Goal: Task Accomplishment & Management: Manage account settings

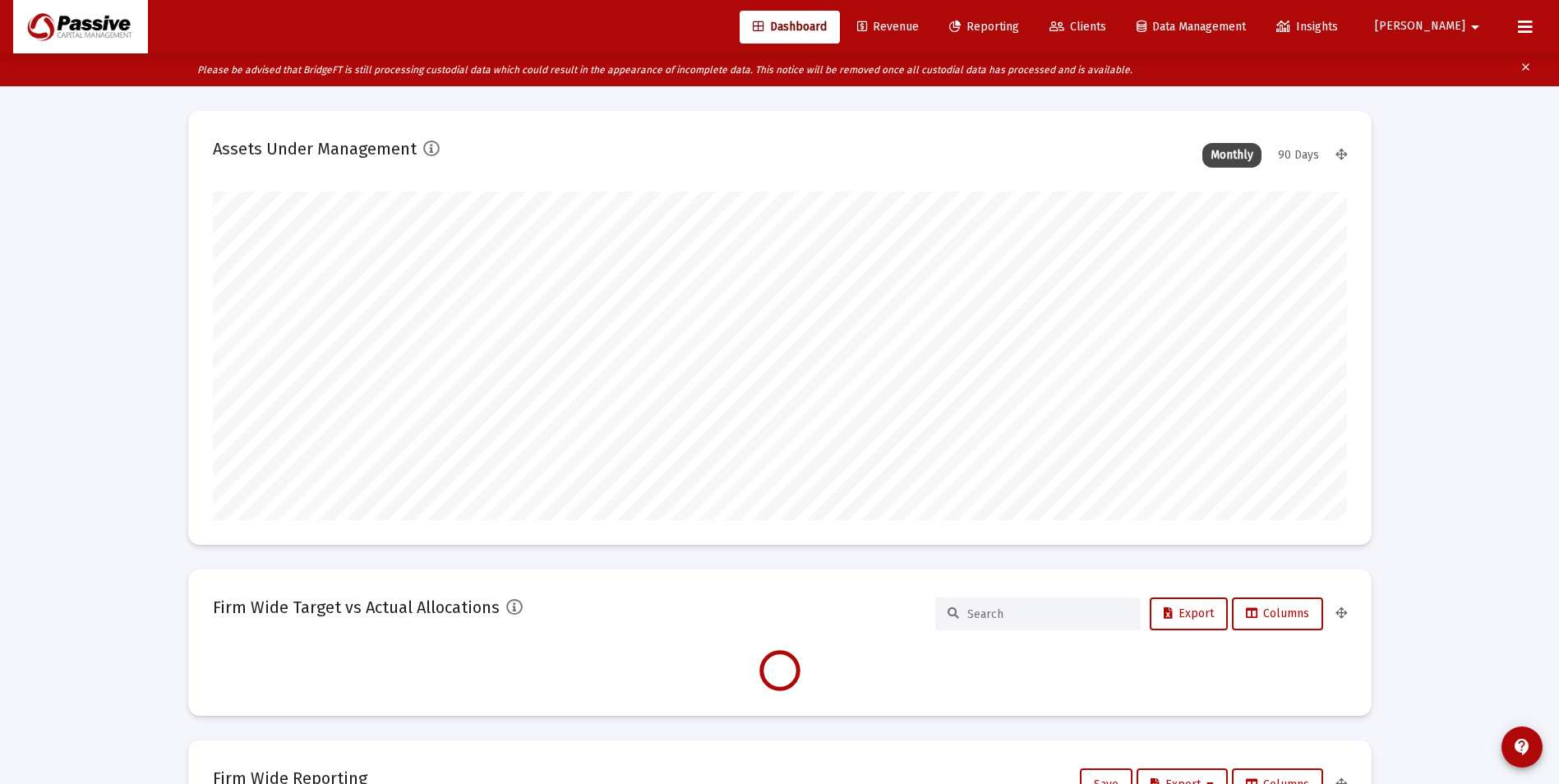
scroll to position [329, 610]
type input "[DATE]"
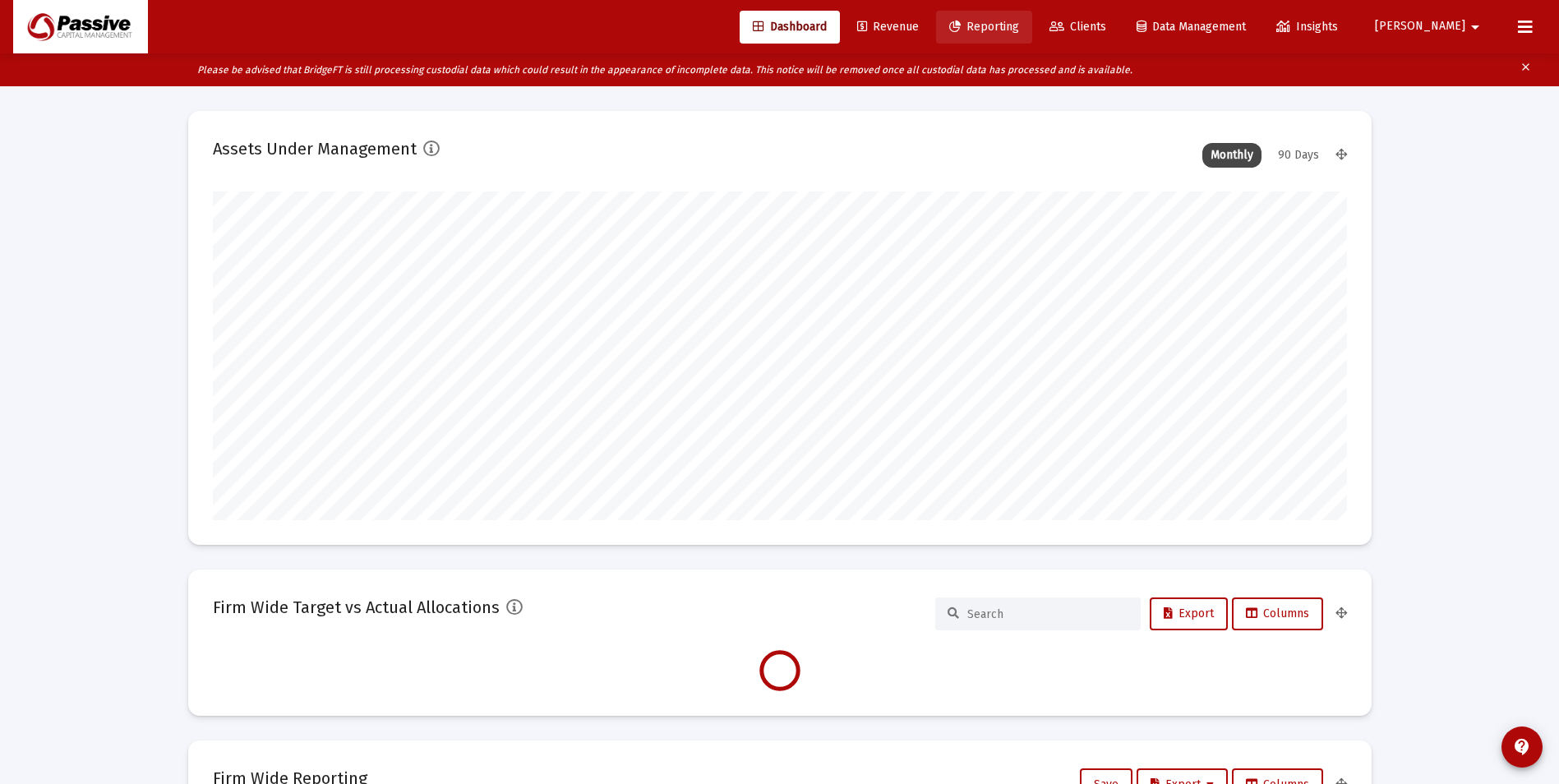
click at [1019, 21] on span "Reporting" at bounding box center [984, 26] width 70 height 14
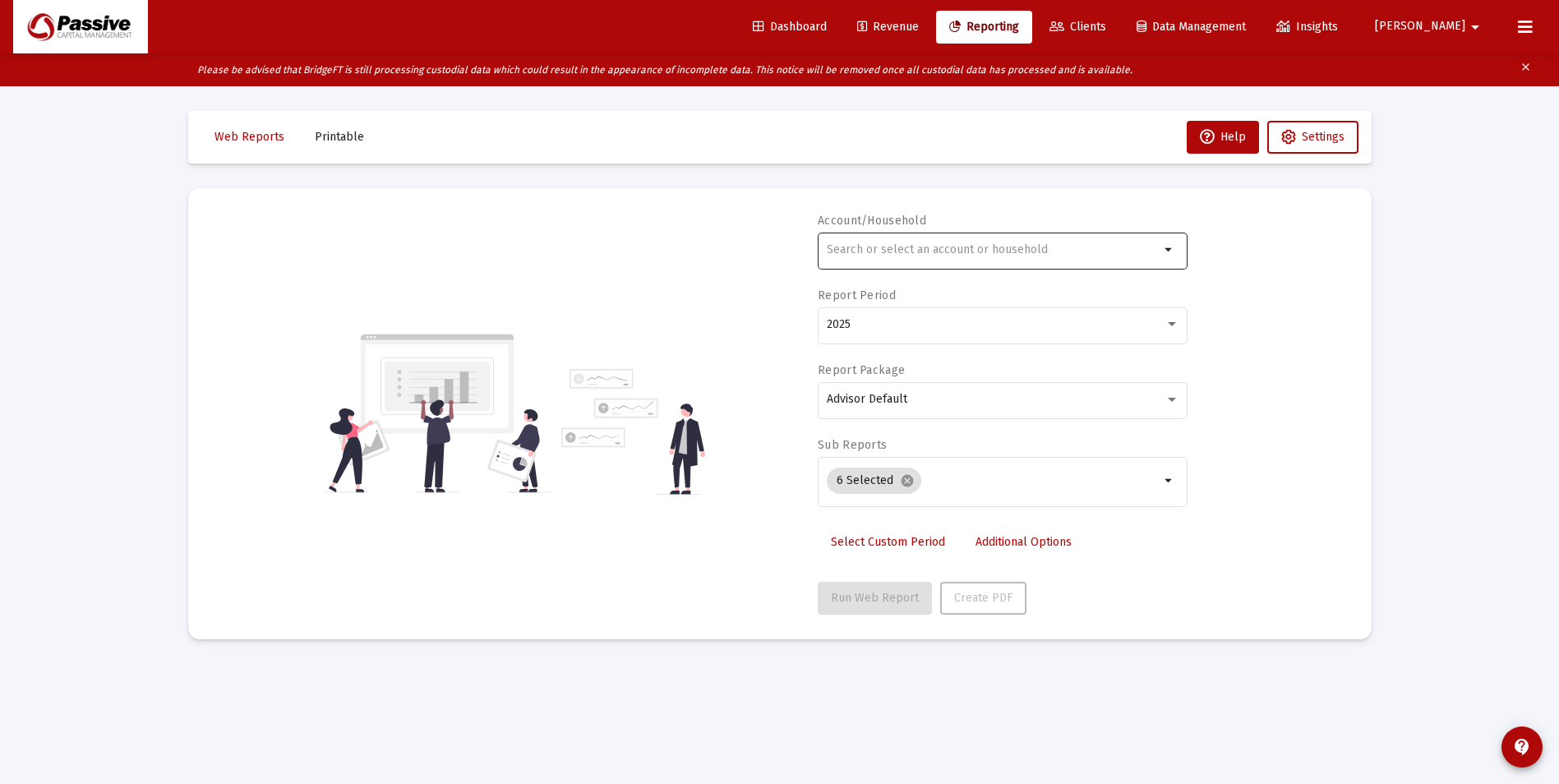
click at [887, 240] on div at bounding box center [993, 249] width 333 height 40
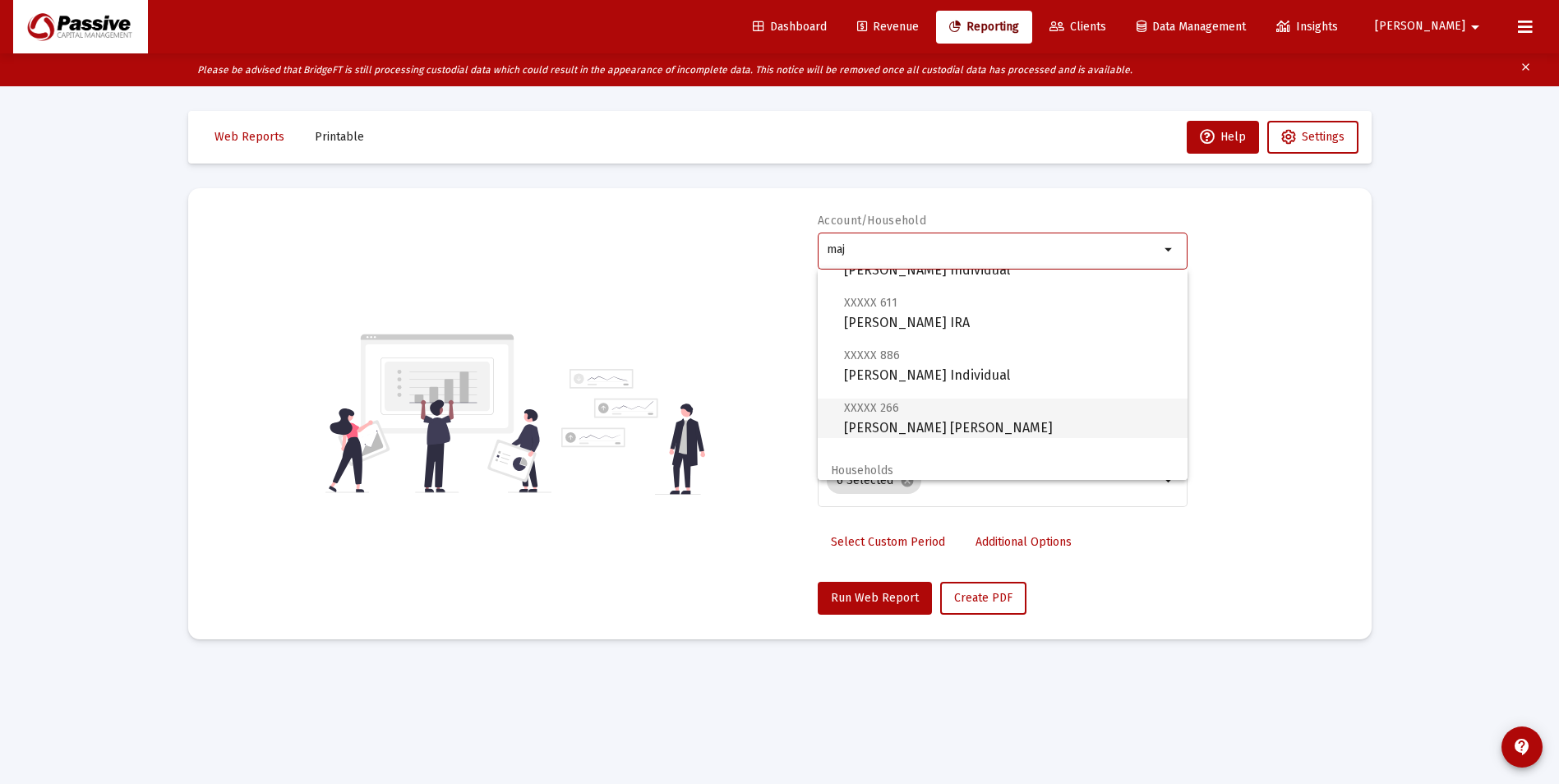
scroll to position [118, 0]
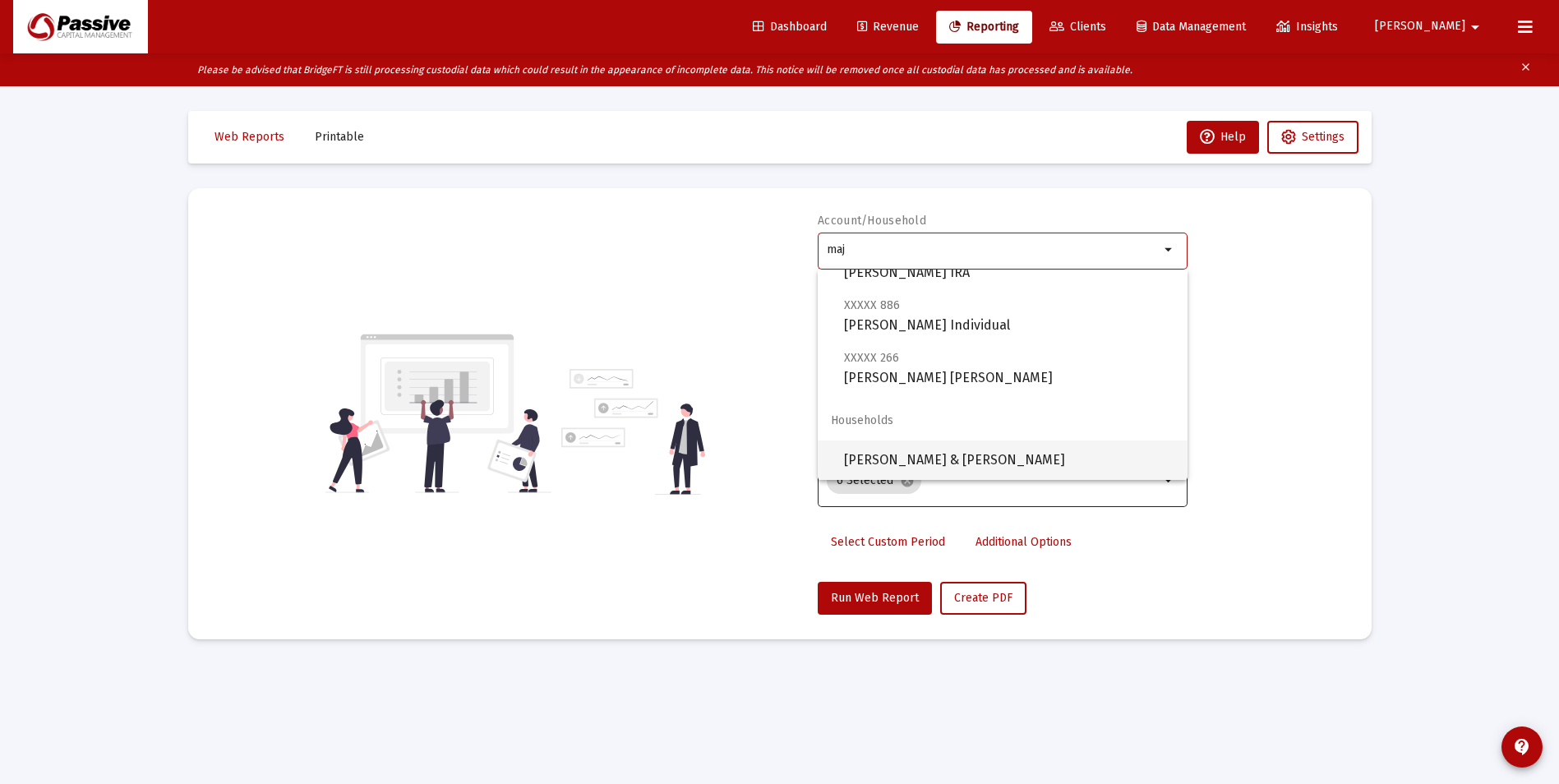
click at [956, 457] on span "[PERSON_NAME] & [PERSON_NAME]" at bounding box center [1009, 460] width 331 height 39
type input "[PERSON_NAME] & [PERSON_NAME]"
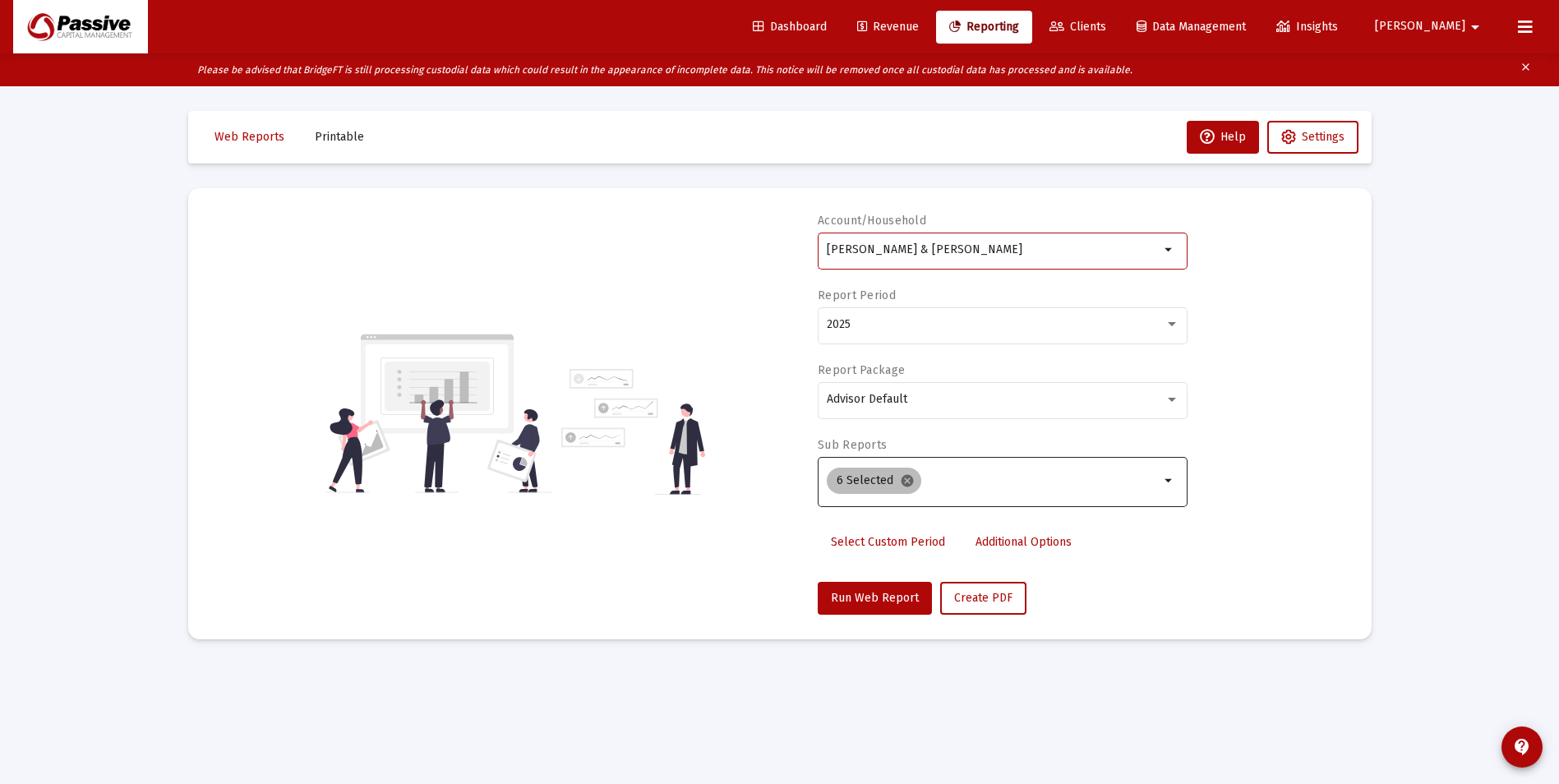
click at [903, 484] on mat-icon "cancel" at bounding box center [907, 480] width 15 height 15
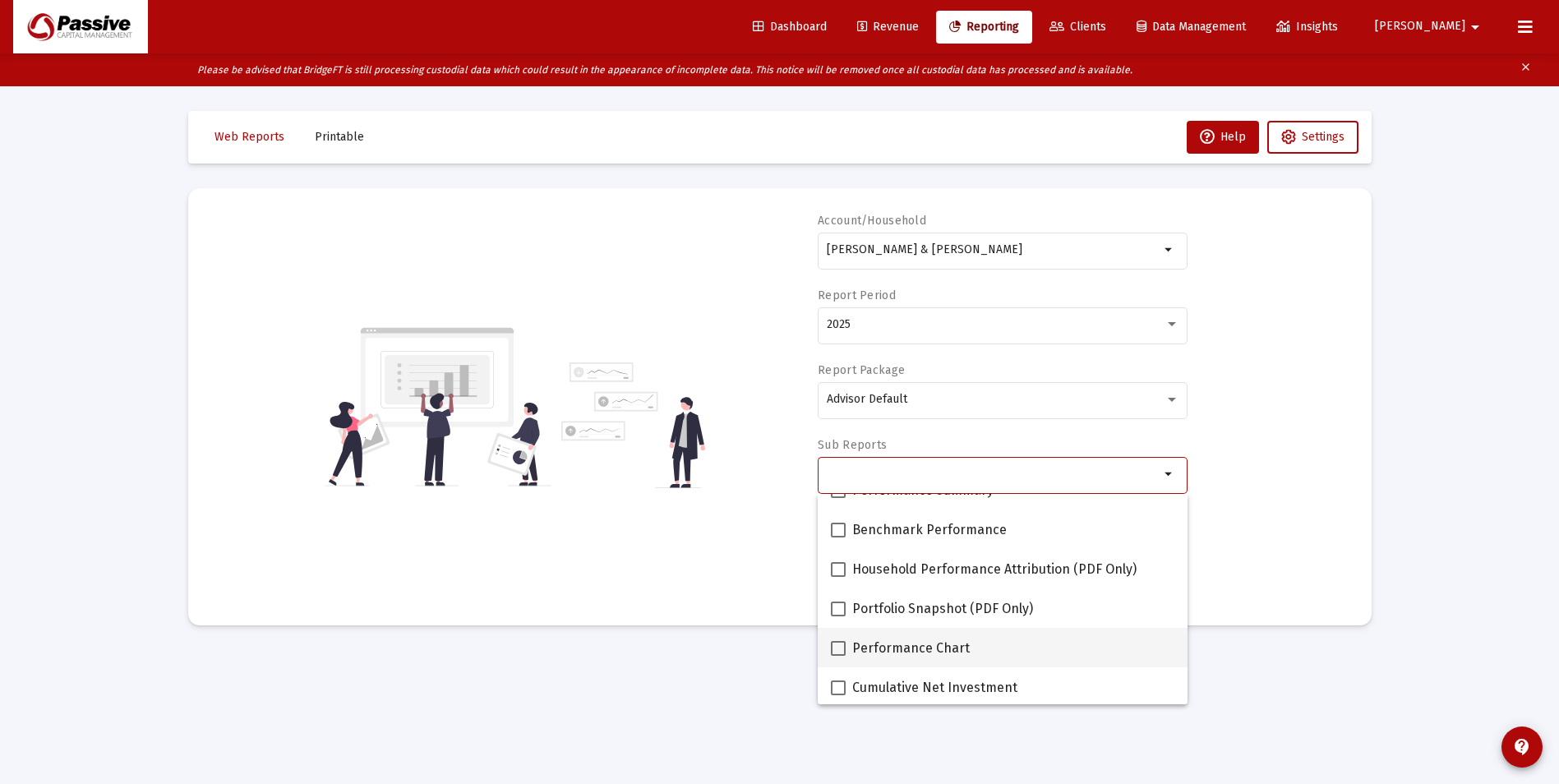
scroll to position [165, 0]
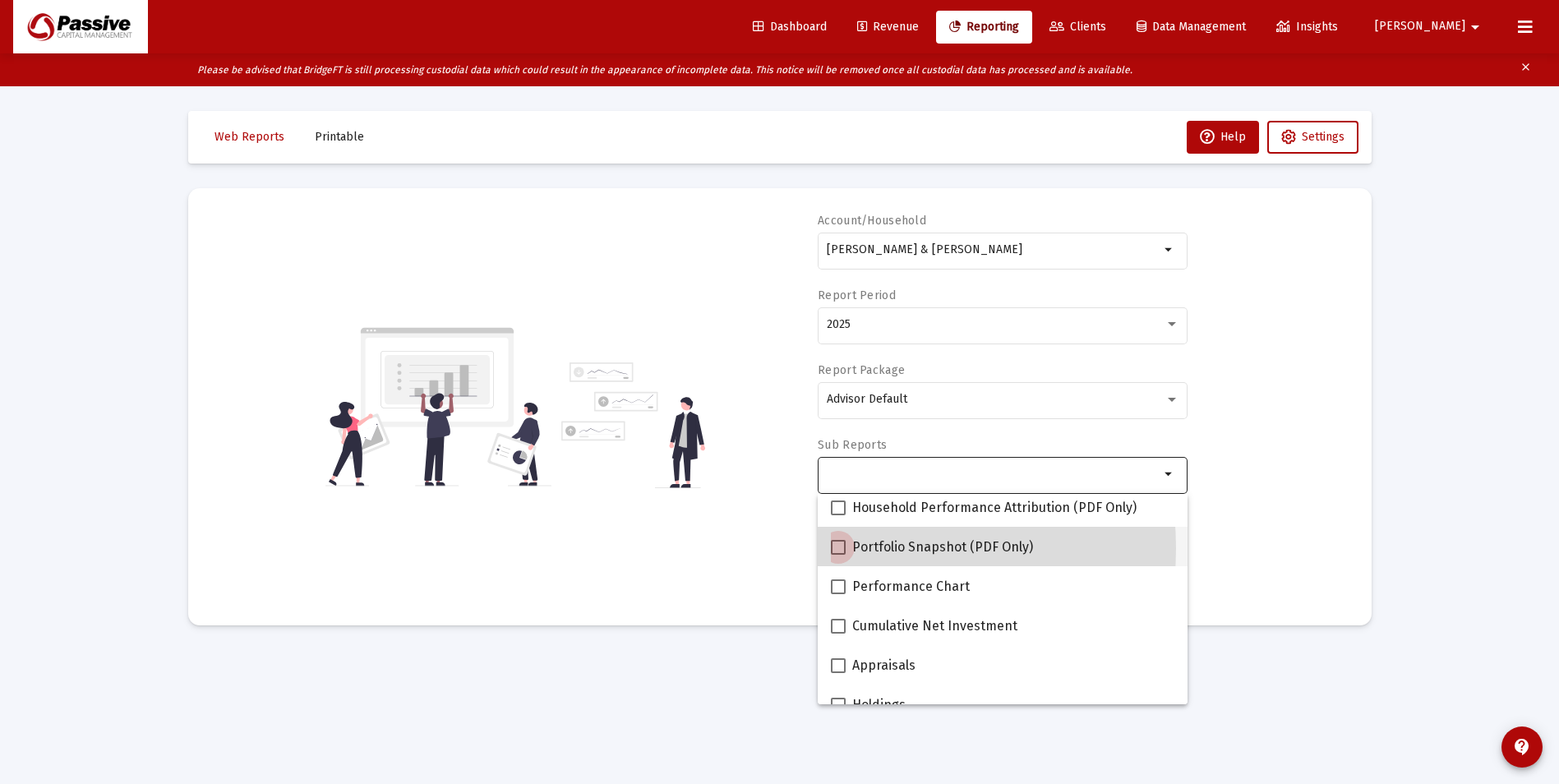
click at [847, 547] on label "Portfolio Snapshot (PDF Only)" at bounding box center [932, 547] width 202 height 20
click at [838, 554] on input "Portfolio Snapshot (PDF Only)" at bounding box center [837, 554] width 1 height 1
checkbox input "true"
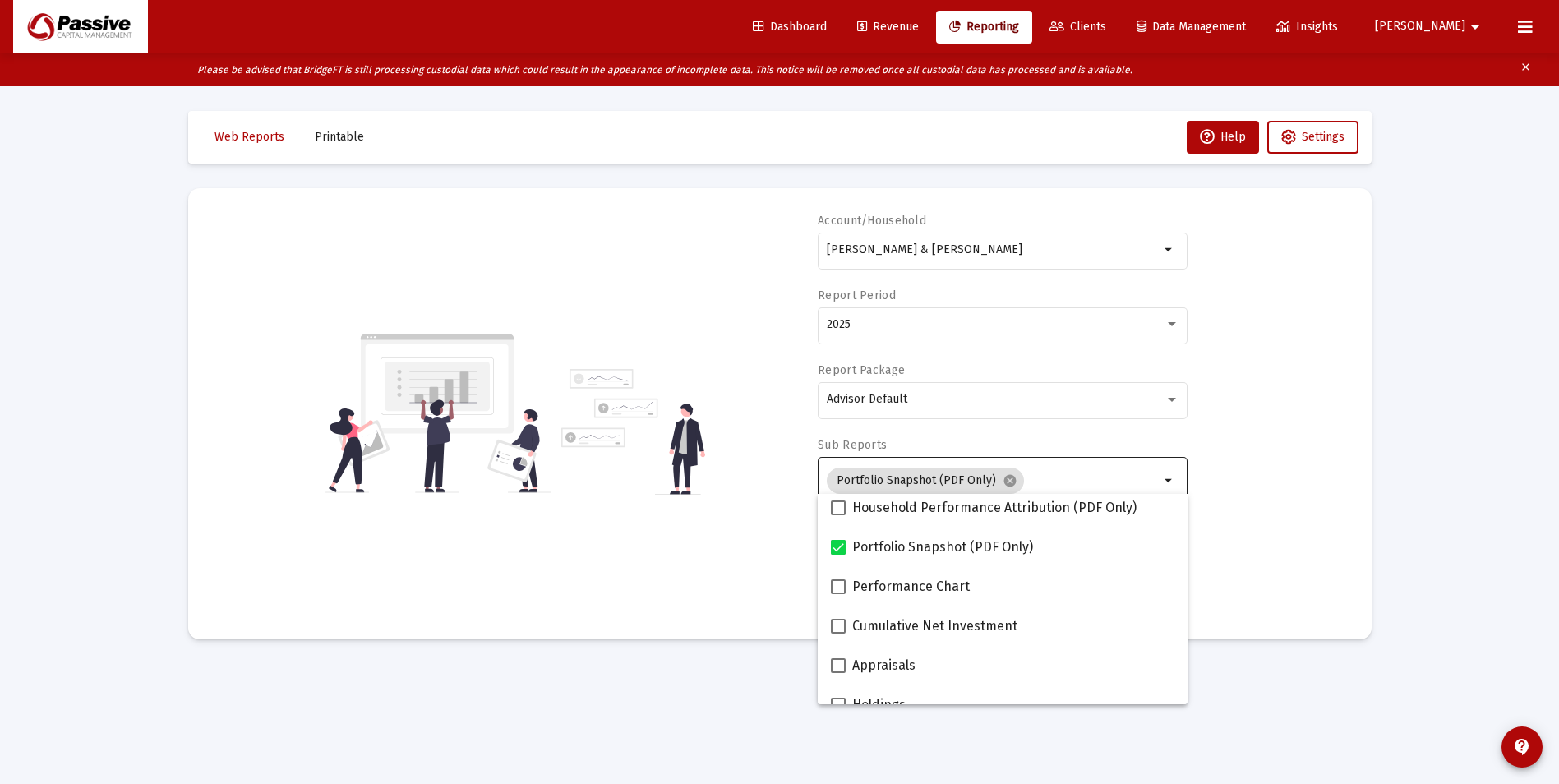
click at [1315, 539] on div "Account/[PERSON_NAME] & [PERSON_NAME] Household arrow_drop_down Report Period 2…" at bounding box center [780, 414] width 1134 height 401
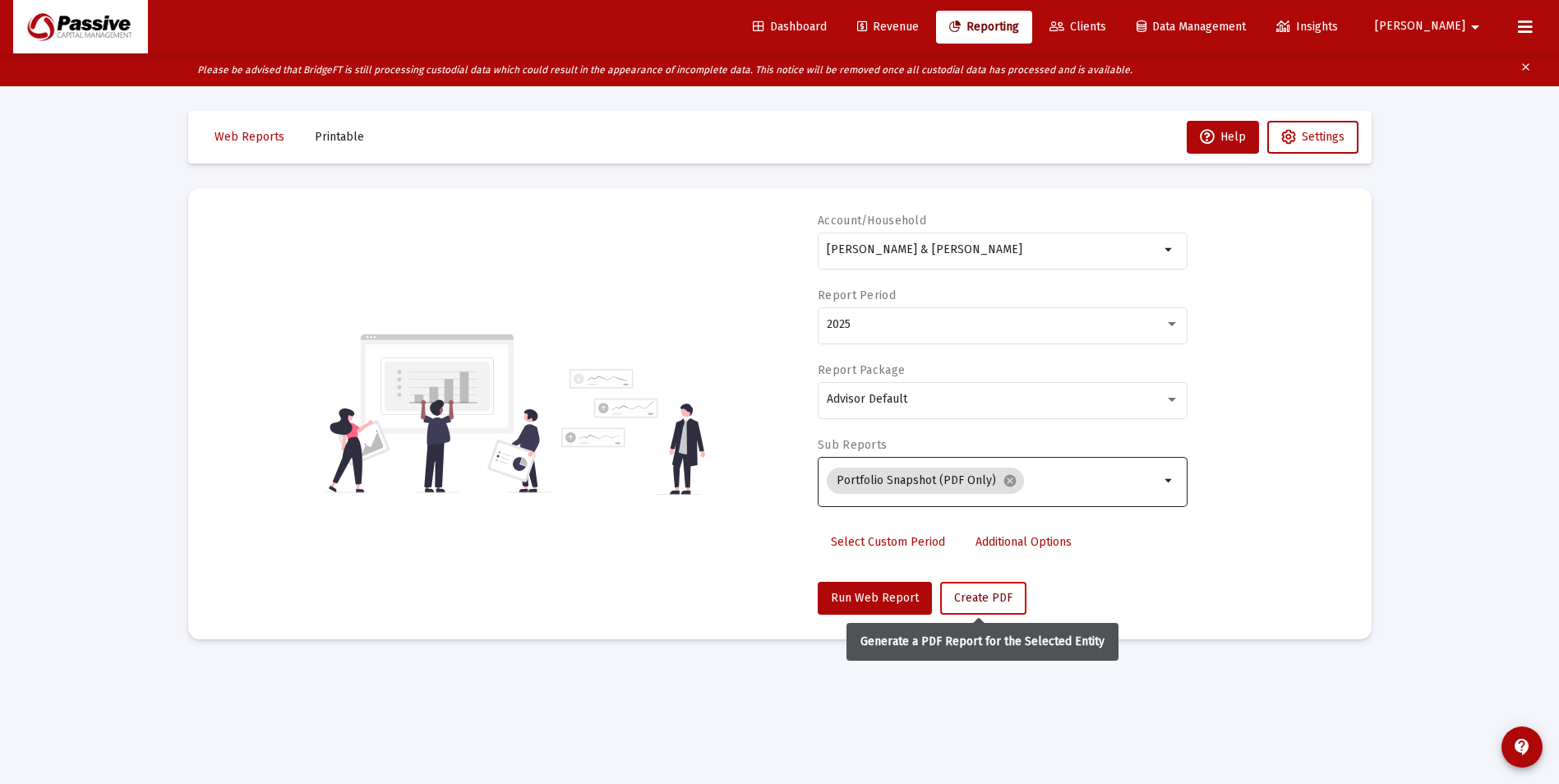
click at [980, 598] on span "Create PDF" at bounding box center [983, 597] width 58 height 14
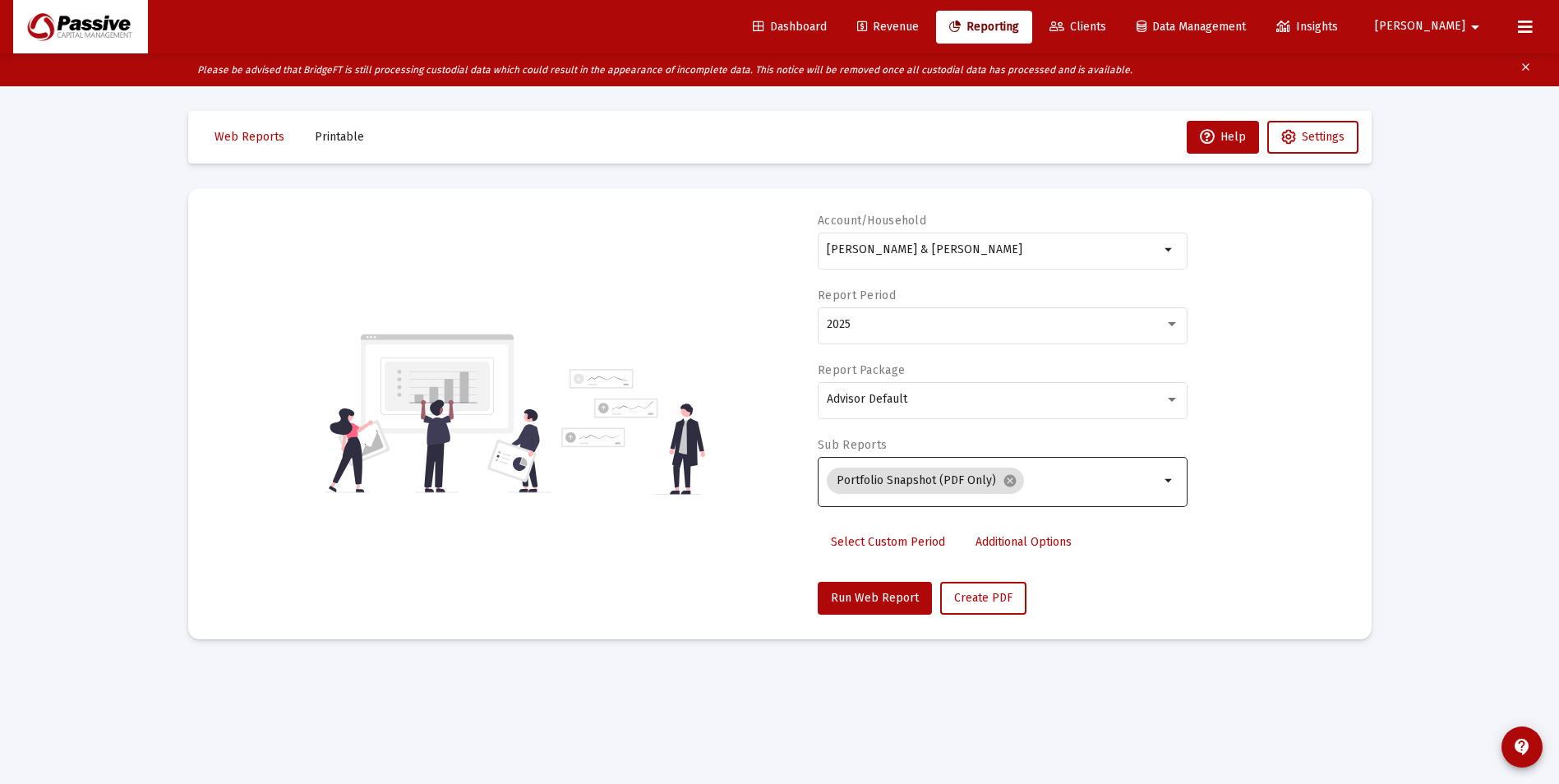
click at [339, 147] on button "Printable" at bounding box center [340, 137] width 76 height 33
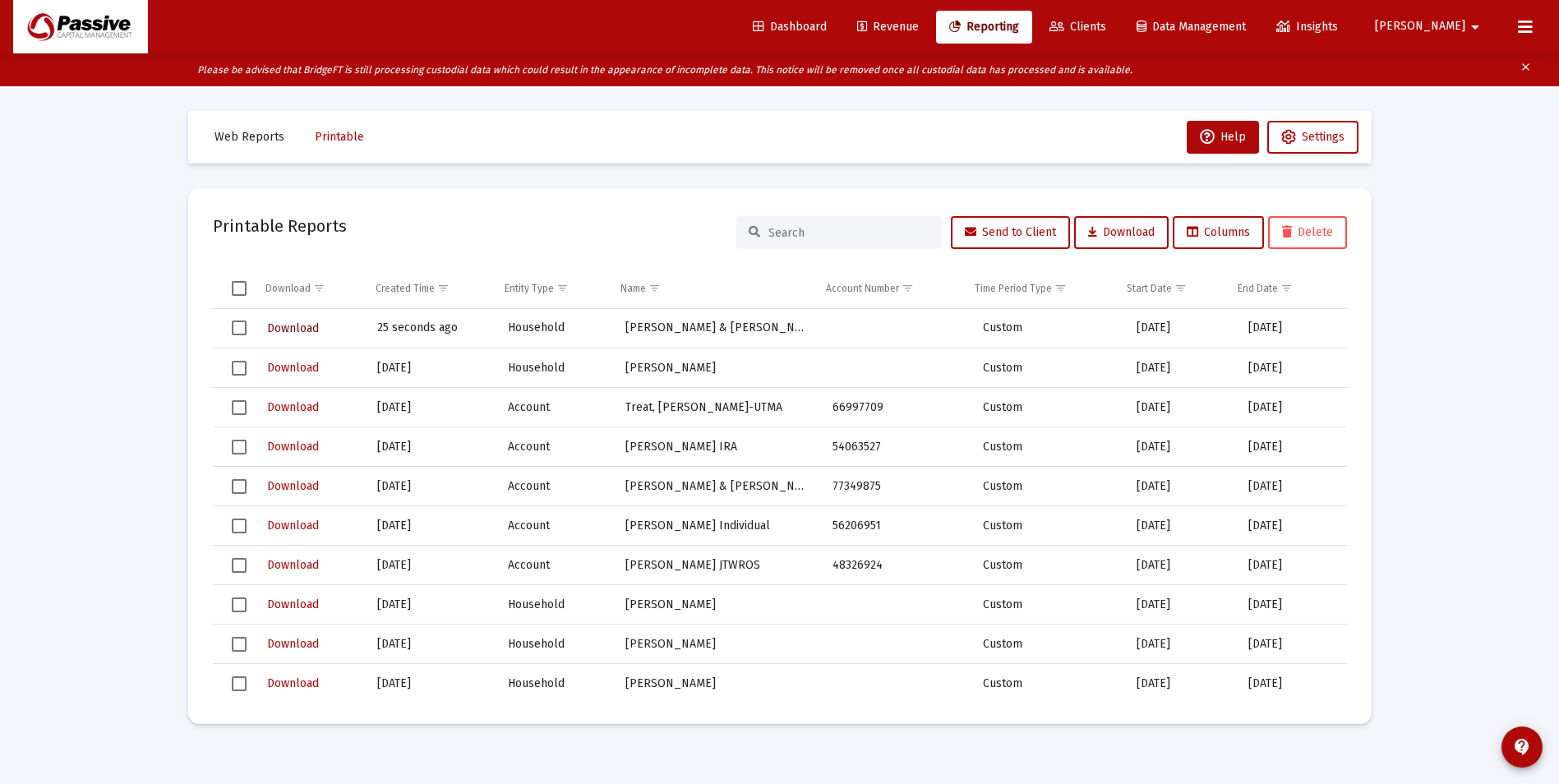
click at [303, 329] on span "Download" at bounding box center [293, 328] width 52 height 14
click at [301, 330] on span "Download" at bounding box center [293, 328] width 52 height 14
click at [309, 324] on span "Download" at bounding box center [293, 328] width 52 height 14
click at [919, 30] on span "Revenue" at bounding box center [888, 26] width 62 height 14
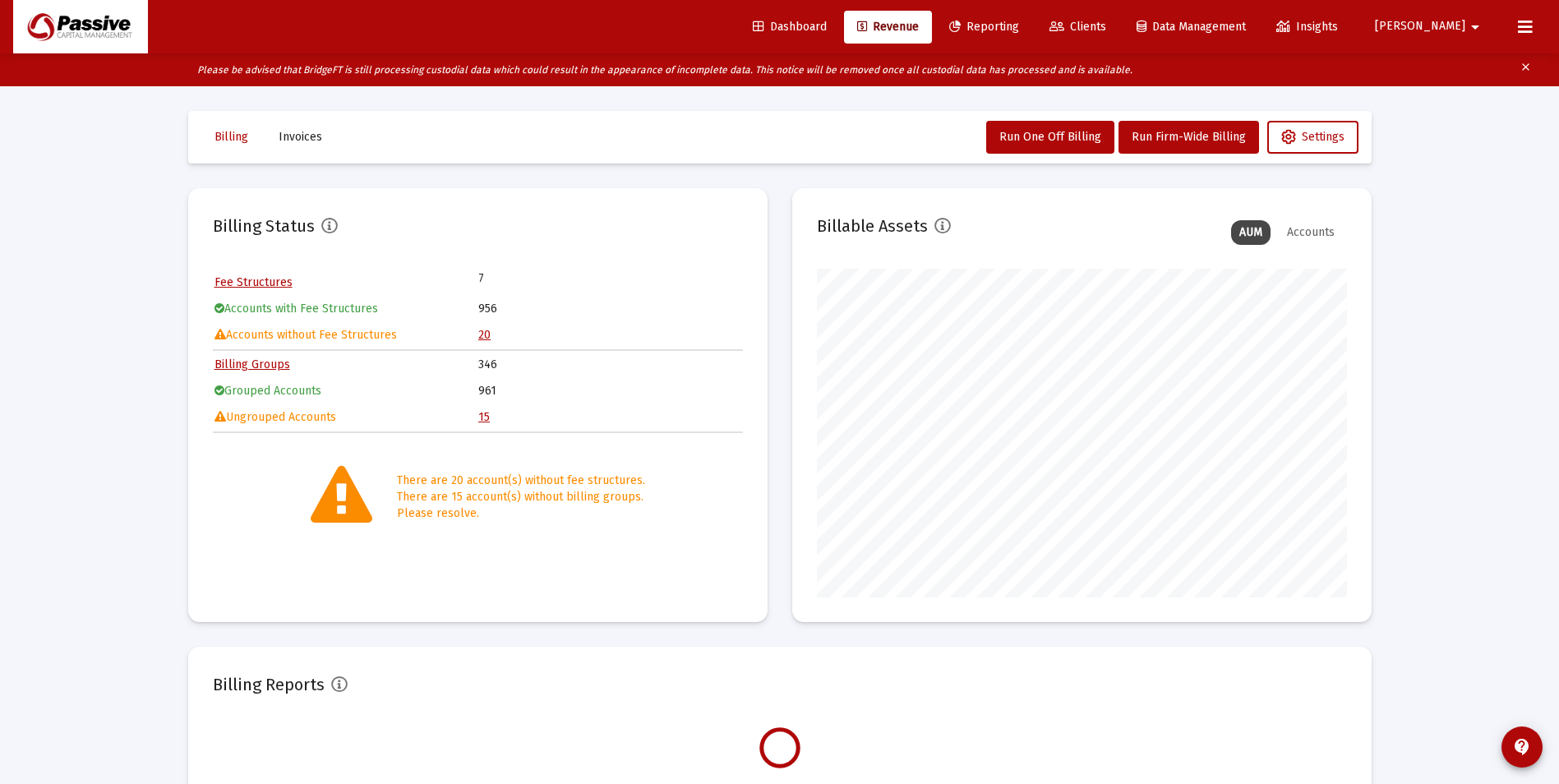
scroll to position [329, 530]
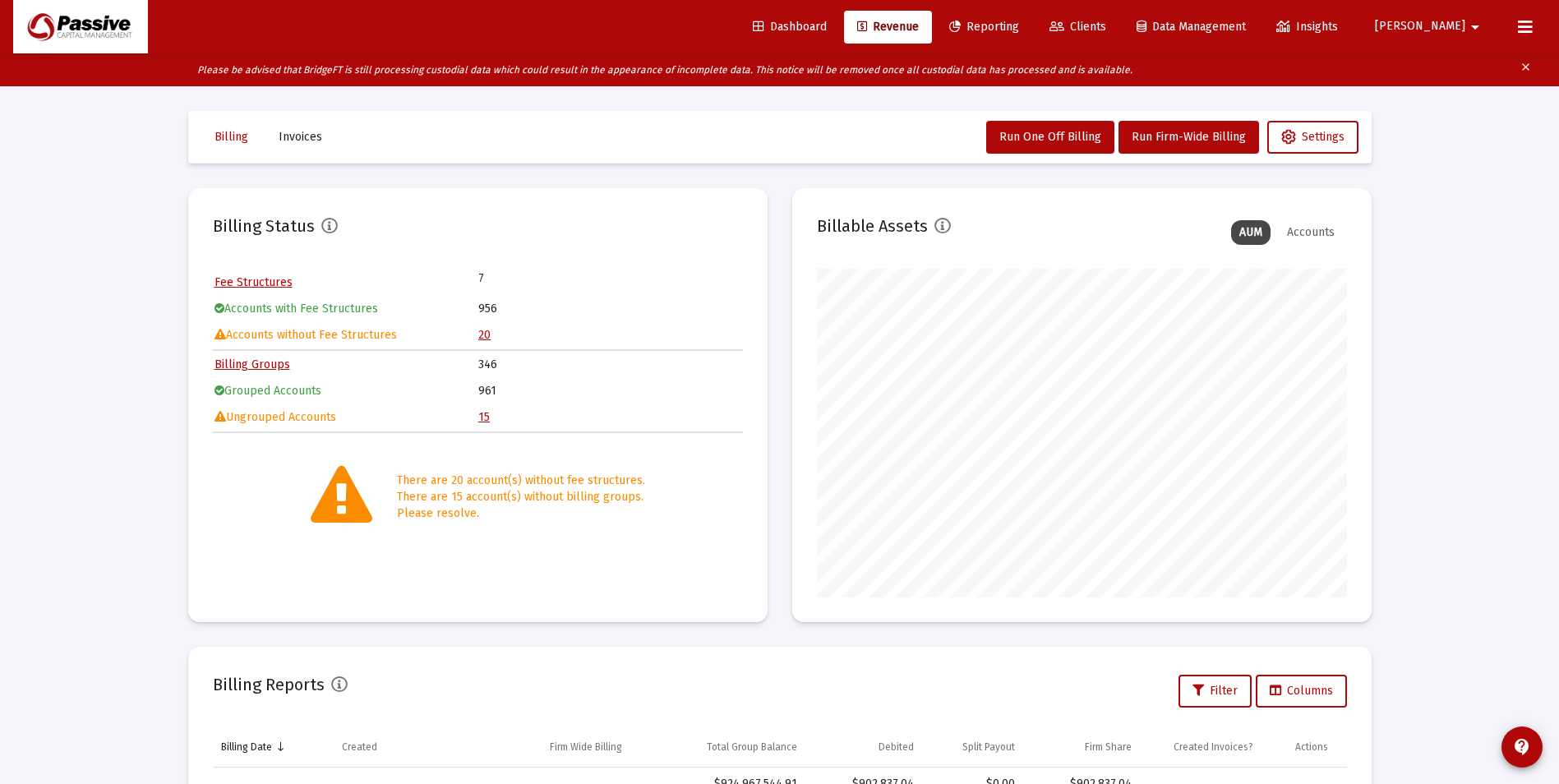
click at [482, 336] on link "20" at bounding box center [484, 335] width 12 height 14
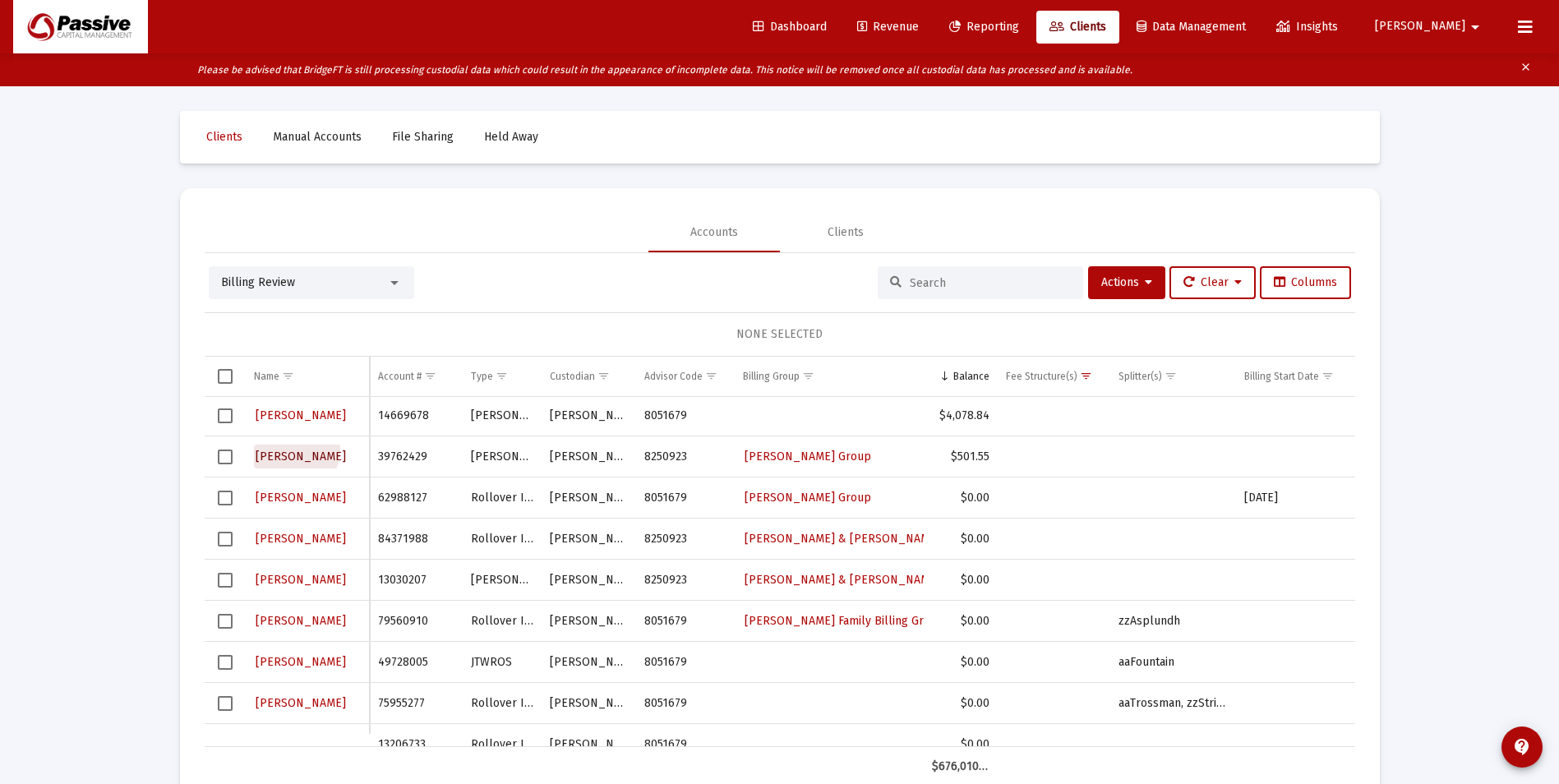
click at [295, 450] on span "[PERSON_NAME]" at bounding box center [301, 456] width 90 height 14
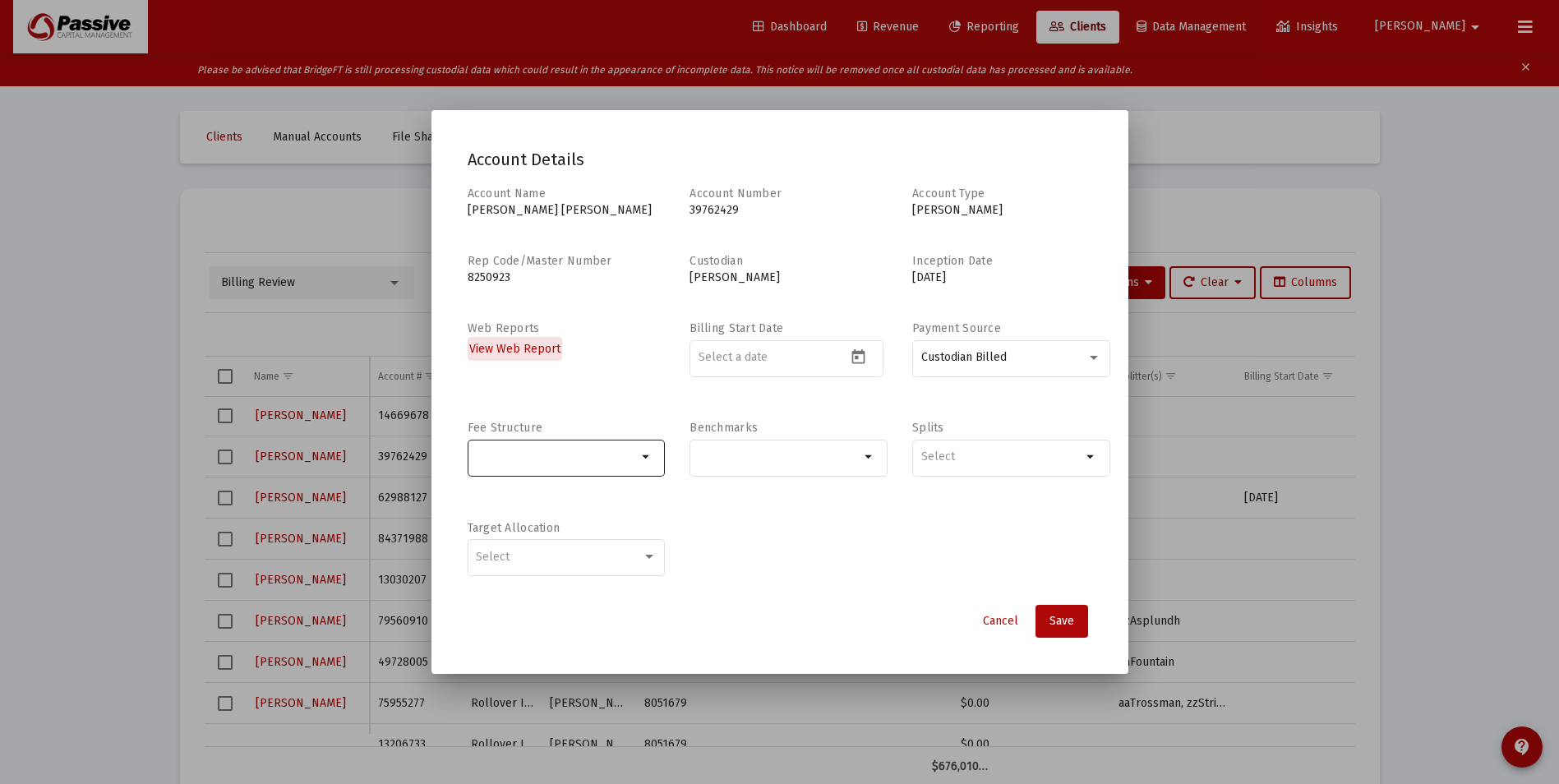
click at [582, 461] on input "Selection" at bounding box center [556, 457] width 161 height 13
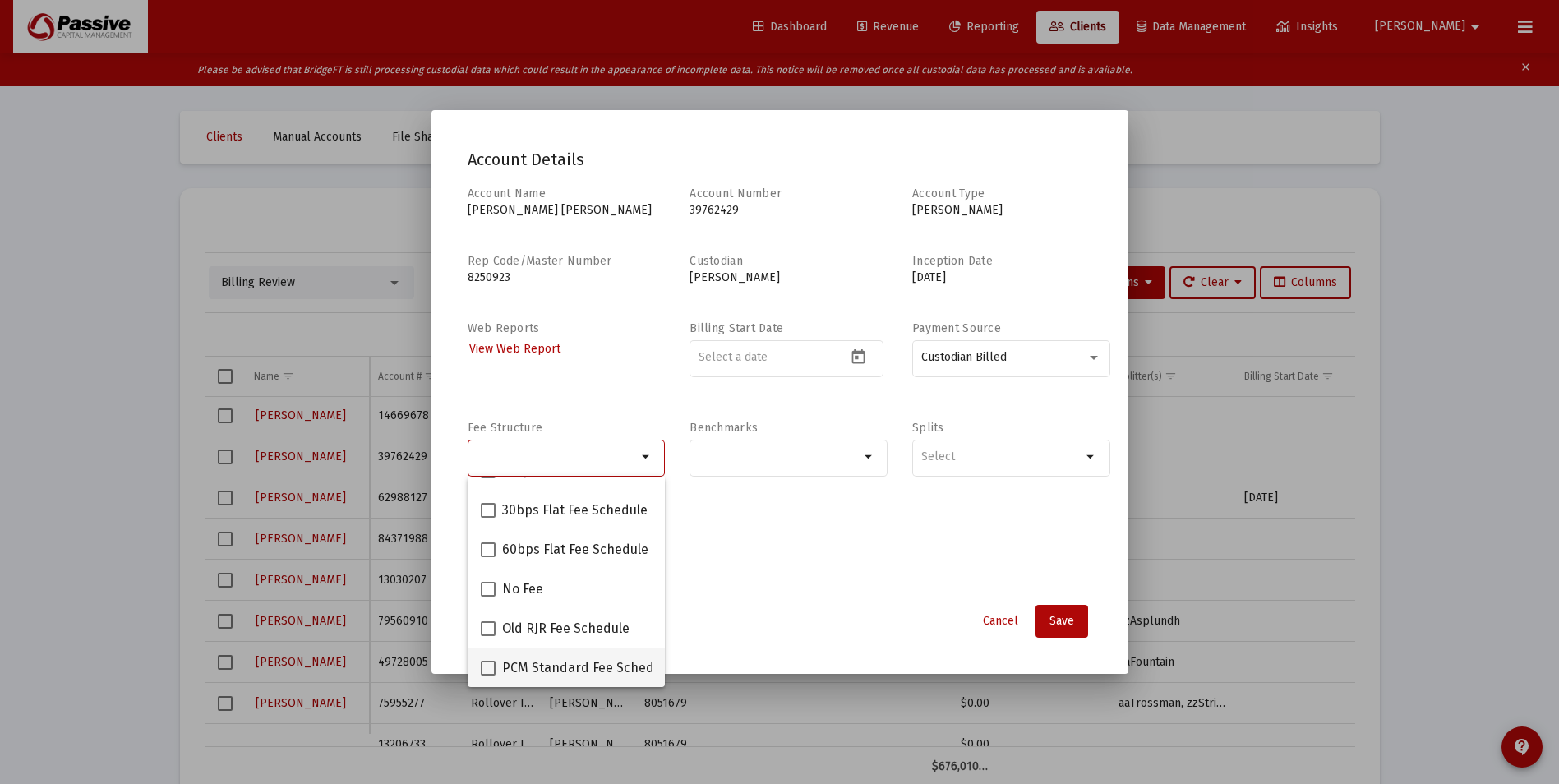
click at [483, 669] on span at bounding box center [488, 668] width 15 height 15
click at [487, 675] on input "PCM Standard Fee Schedule" at bounding box center [487, 675] width 1 height 1
checkbox input "true"
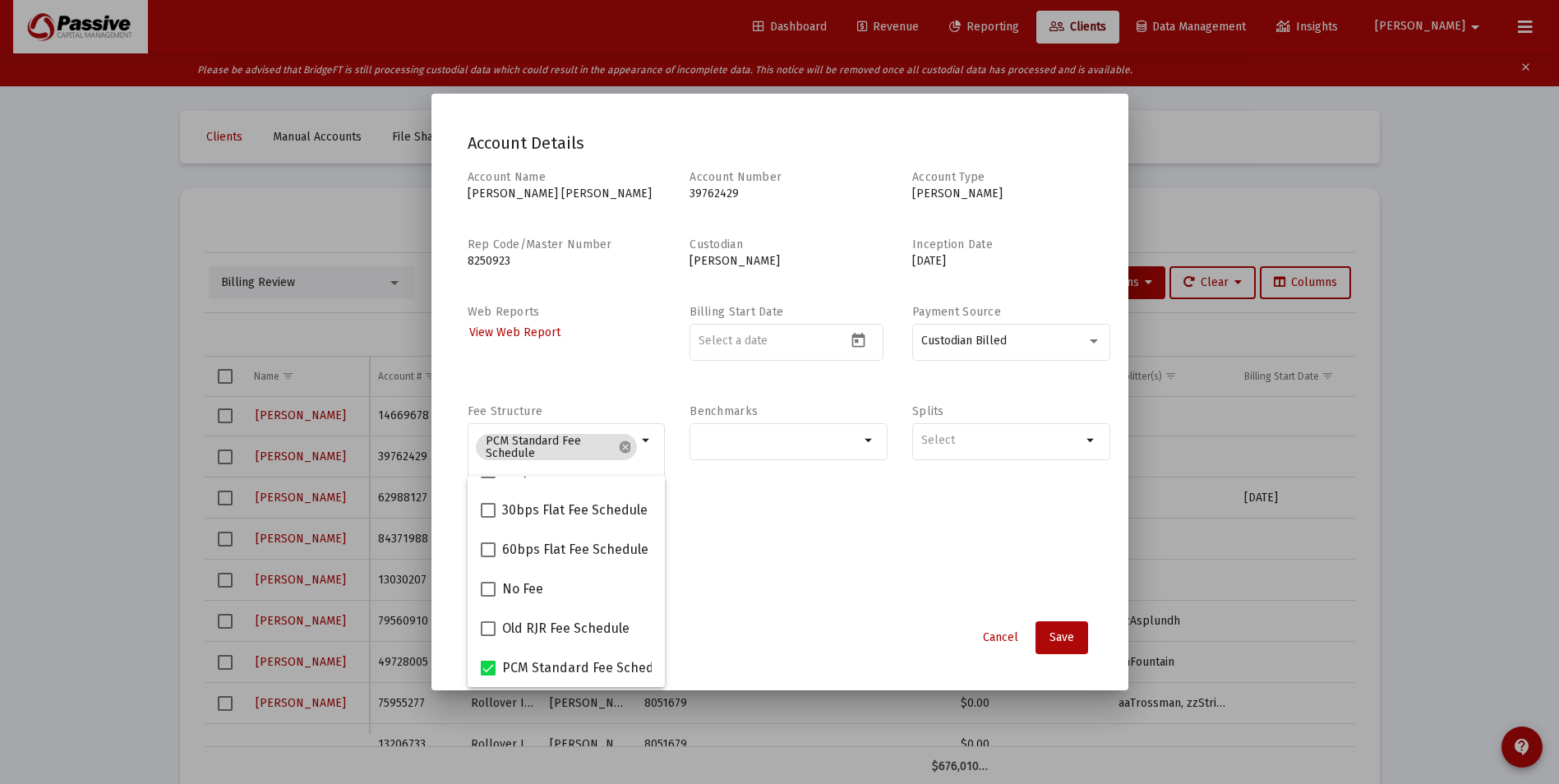
drag, startPoint x: 829, startPoint y: 559, endPoint x: 771, endPoint y: 485, distance: 94.0
click at [827, 555] on div "Account Name [PERSON_NAME] [PERSON_NAME] Account Number [FINANCIAL_ID] Account …" at bounding box center [779, 390] width 624 height 441
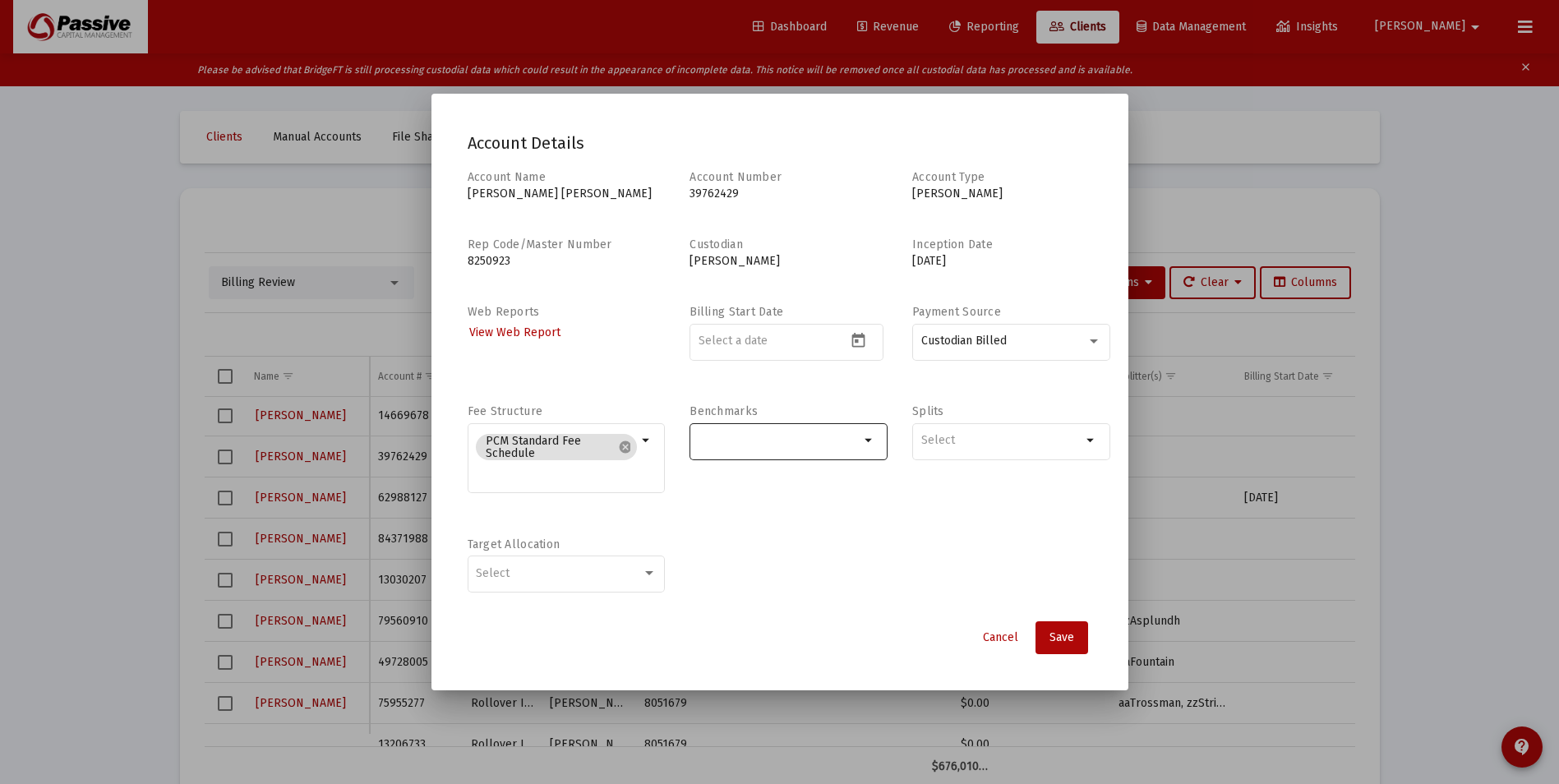
click at [741, 438] on input "Selection" at bounding box center [779, 440] width 161 height 13
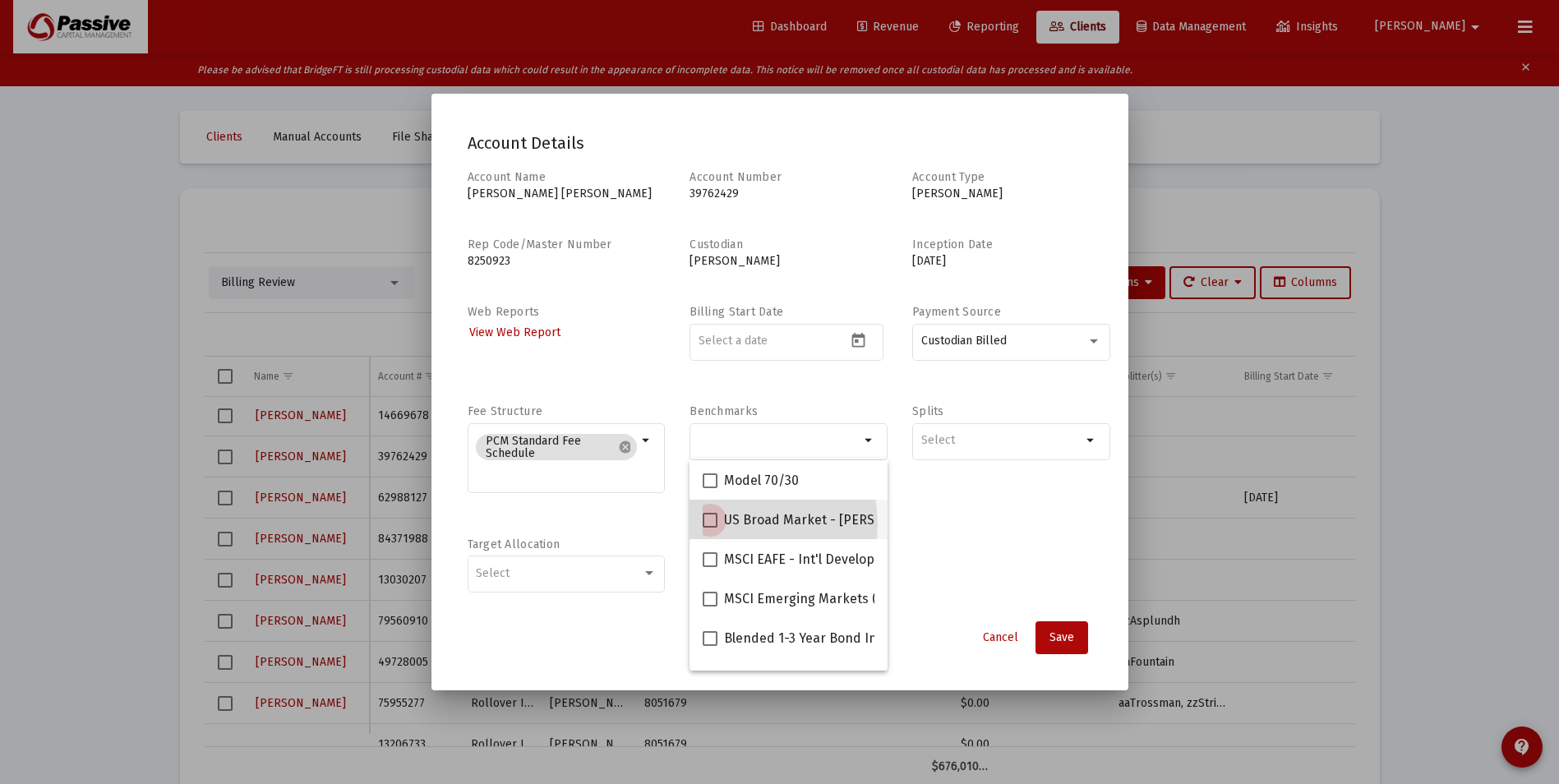
click at [733, 524] on span "US Broad Market - [PERSON_NAME] 3000 TR" at bounding box center [858, 520] width 269 height 20
click at [710, 527] on input "US Broad Market - [PERSON_NAME] 3000 TR" at bounding box center [709, 527] width 1 height 1
checkbox input "true"
click at [733, 551] on span "MSCI EAFE - Int'l Developed (net)" at bounding box center [824, 559] width 199 height 20
click at [710, 567] on input "MSCI EAFE - Int'l Developed (net)" at bounding box center [709, 567] width 1 height 1
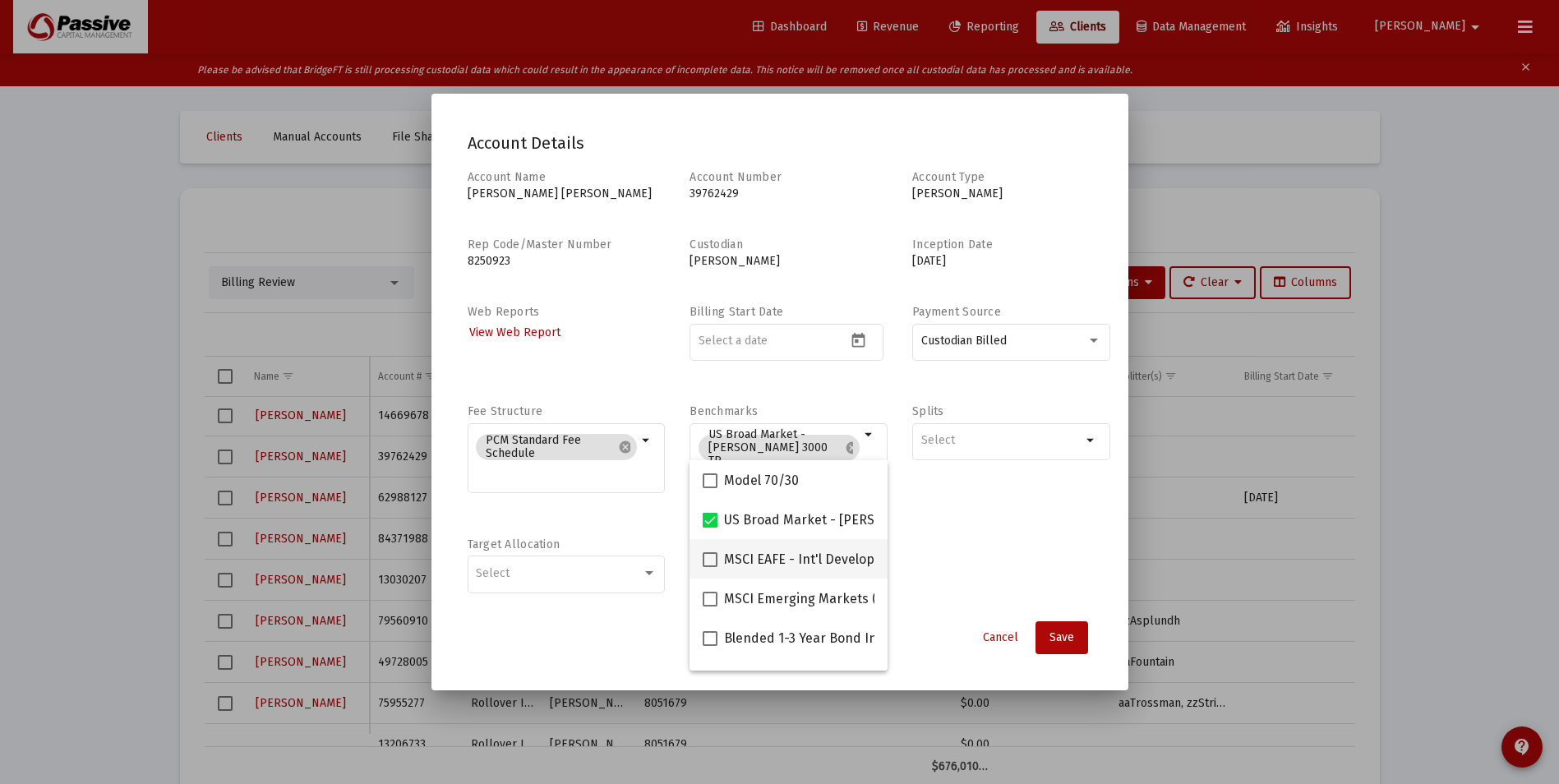
checkbox input "true"
click at [737, 607] on span "MSCI Emerging Markets (net)" at bounding box center [813, 599] width 178 height 20
click at [710, 607] on input "MSCI Emerging Markets (net)" at bounding box center [709, 606] width 1 height 1
checkbox input "true"
click at [740, 638] on span "Blended 1-3 Year Bond Index" at bounding box center [811, 638] width 175 height 20
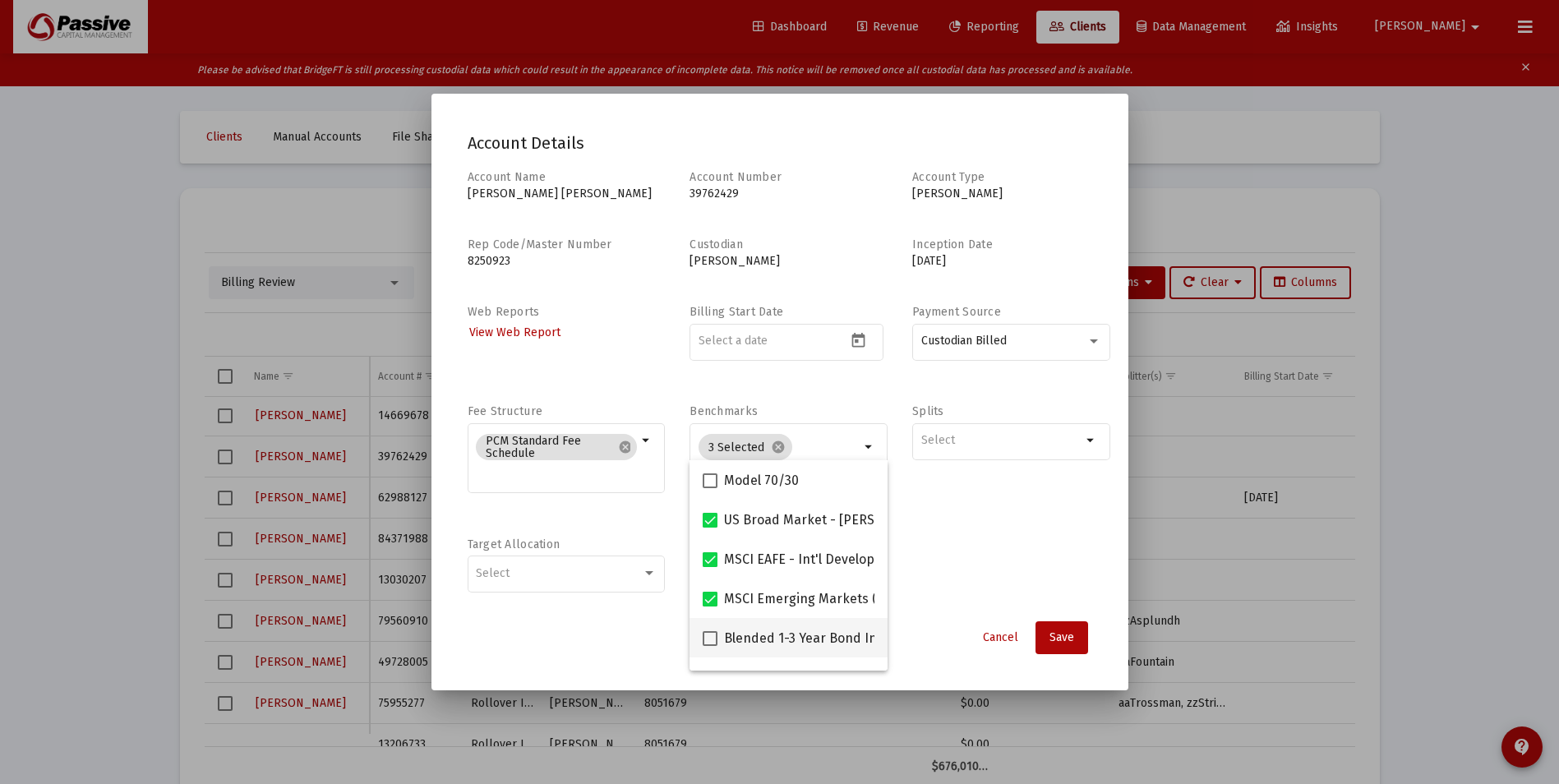
click at [710, 646] on input "Blended 1-3 Year Bond Index" at bounding box center [709, 646] width 1 height 1
checkbox input "true"
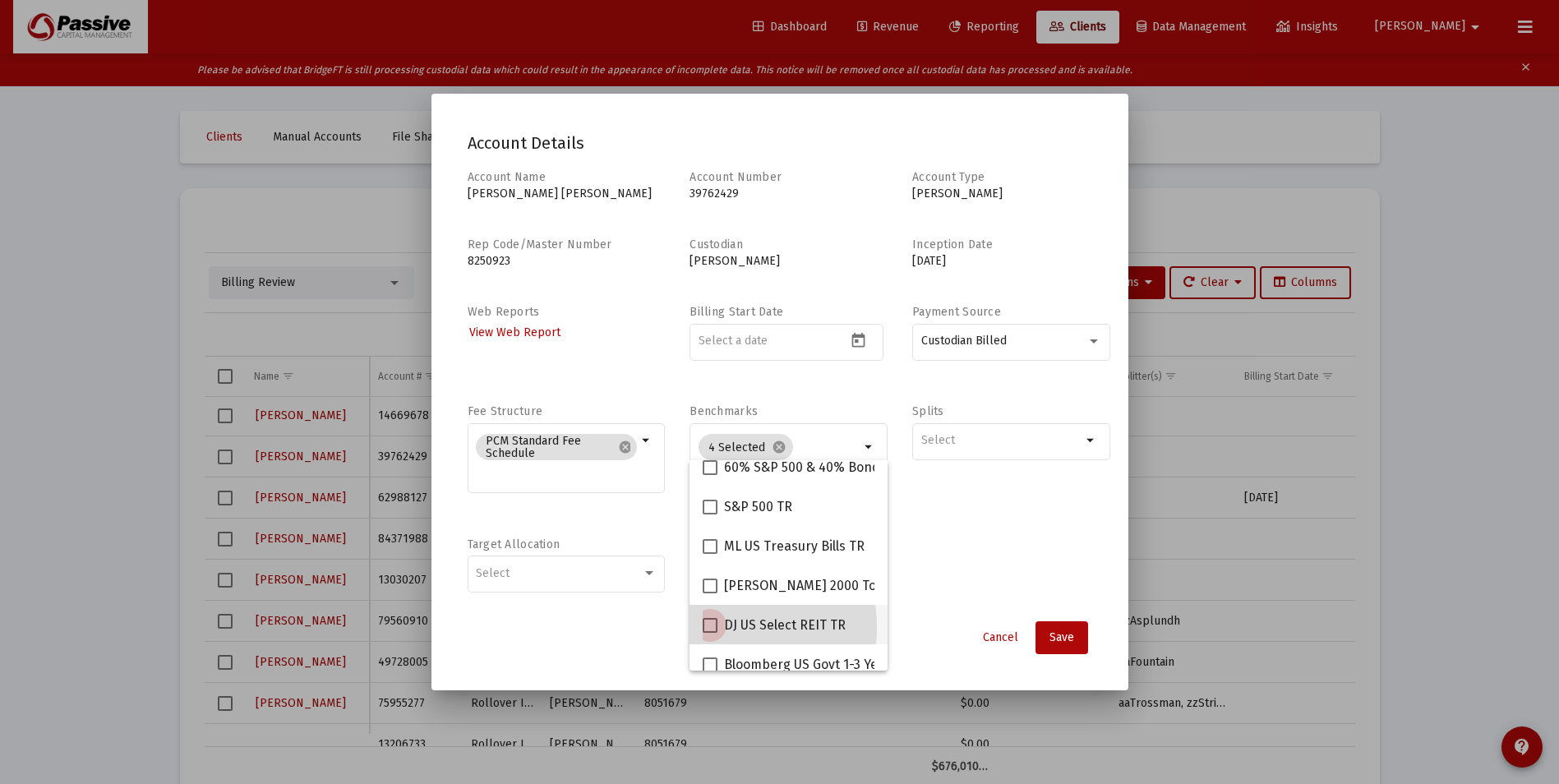
click at [704, 627] on span at bounding box center [710, 625] width 15 height 15
click at [709, 633] on input "DJ US Select REIT TR" at bounding box center [709, 633] width 1 height 1
checkbox input "true"
drag, startPoint x: 971, startPoint y: 548, endPoint x: 962, endPoint y: 525, distance: 24.7
click at [971, 547] on div "Account Name [PERSON_NAME] [PERSON_NAME] Account Number [FINANCIAL_ID] Account …" at bounding box center [779, 390] width 624 height 441
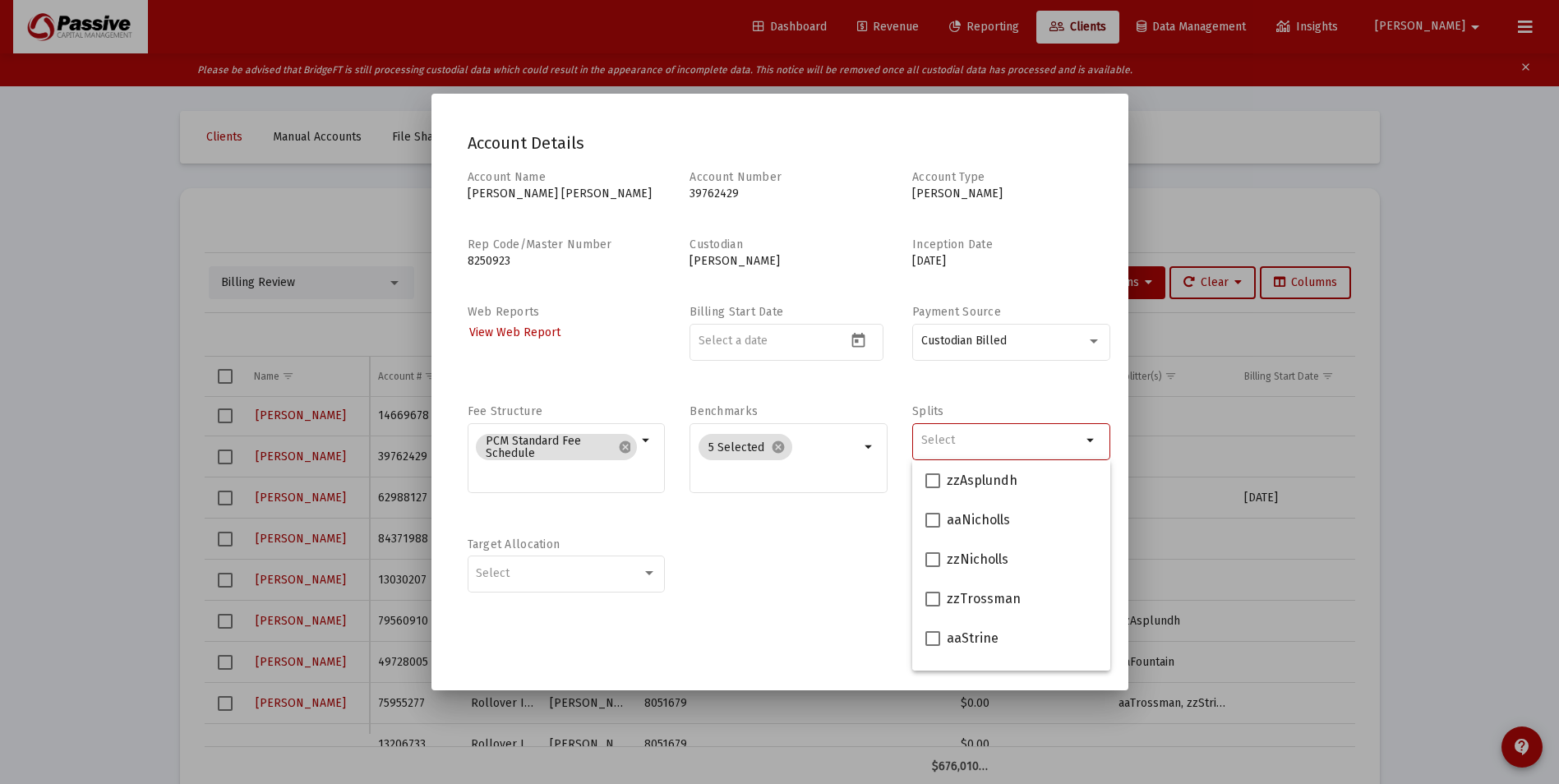
click at [936, 438] on input "Selection" at bounding box center [1002, 440] width 161 height 13
click at [931, 652] on span at bounding box center [933, 652] width 15 height 15
click at [932, 659] on input "aaFarabee" at bounding box center [932, 659] width 1 height 1
checkbox input "true"
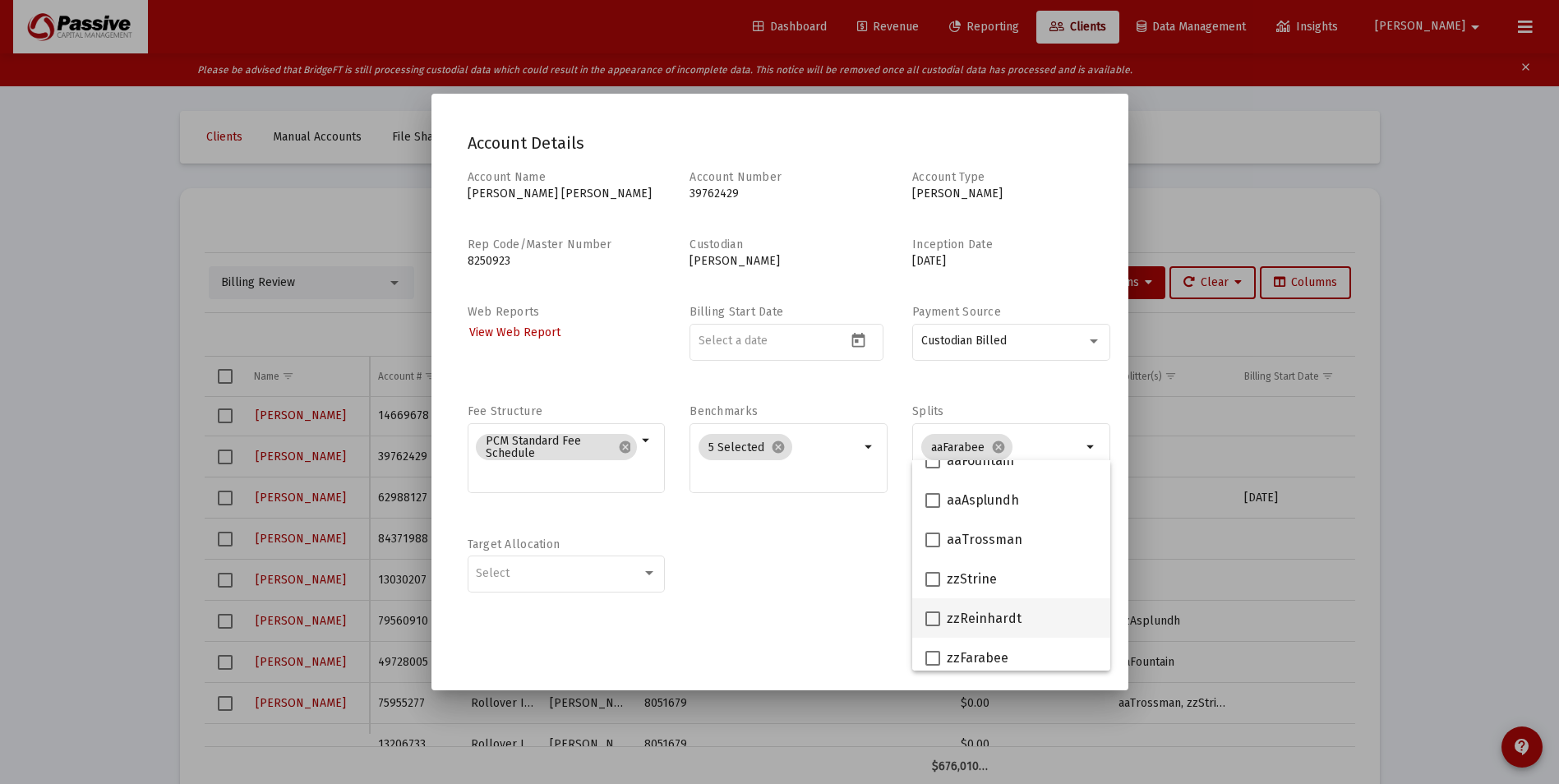
click at [932, 619] on span at bounding box center [933, 619] width 15 height 15
click at [932, 626] on input "zzReinhardt" at bounding box center [932, 626] width 1 height 1
checkbox input "true"
click at [855, 597] on div "Account Name [PERSON_NAME] [PERSON_NAME] Account Number [FINANCIAL_ID] Account …" at bounding box center [779, 390] width 624 height 441
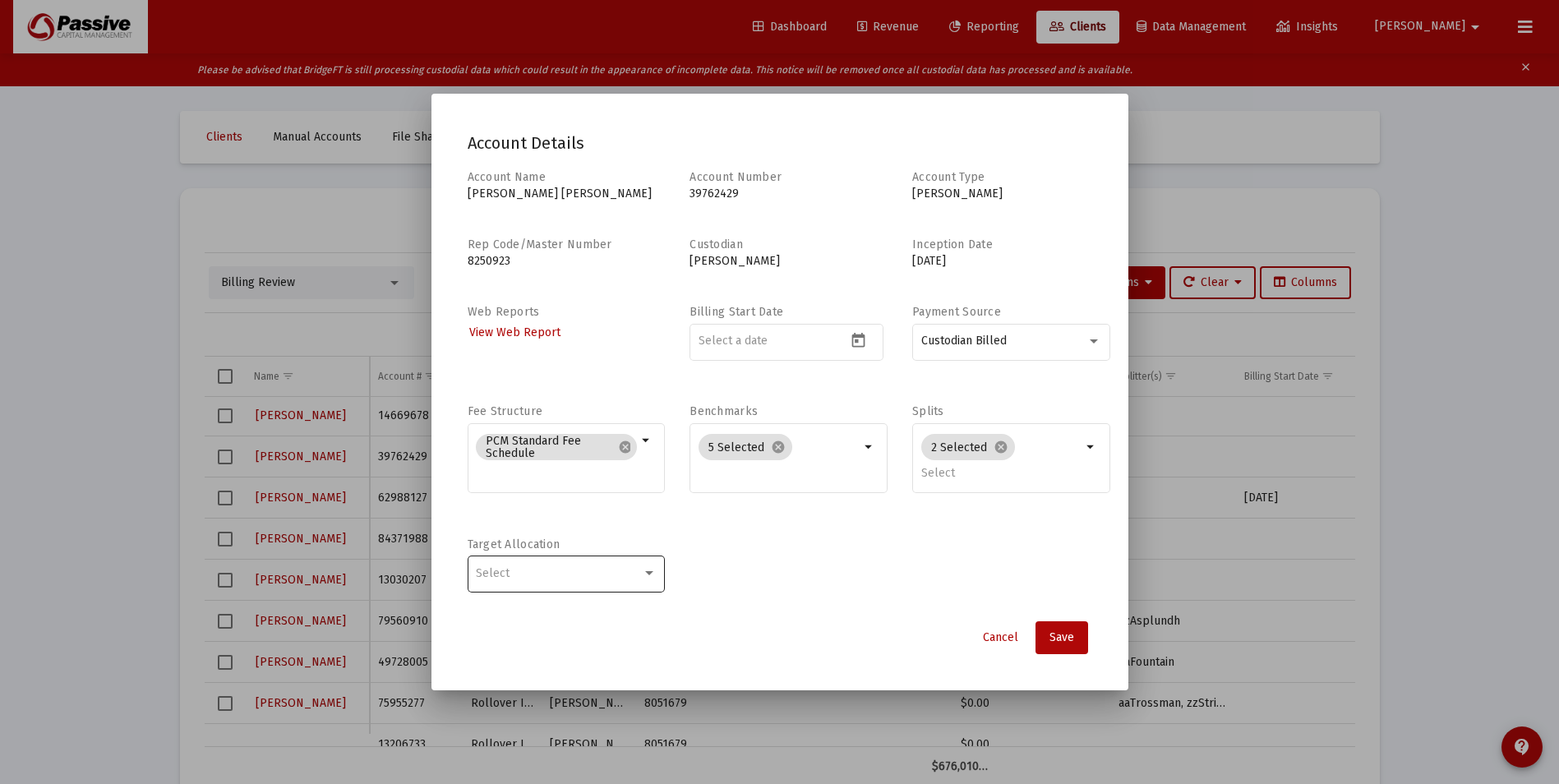
click at [572, 573] on div "Select" at bounding box center [559, 573] width 166 height 13
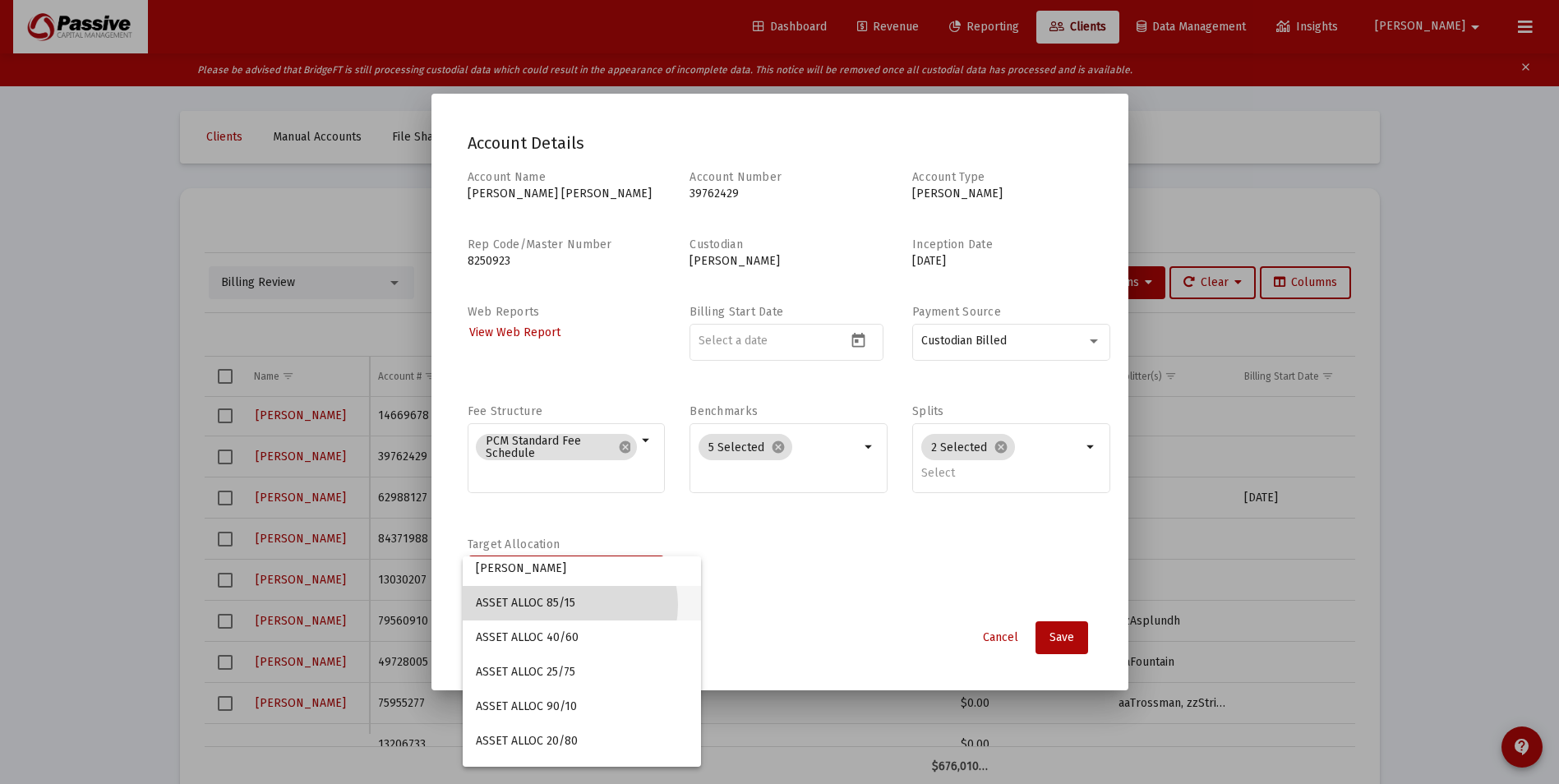
click at [569, 605] on span "ASSET ALLOC 85/15" at bounding box center [582, 603] width 212 height 35
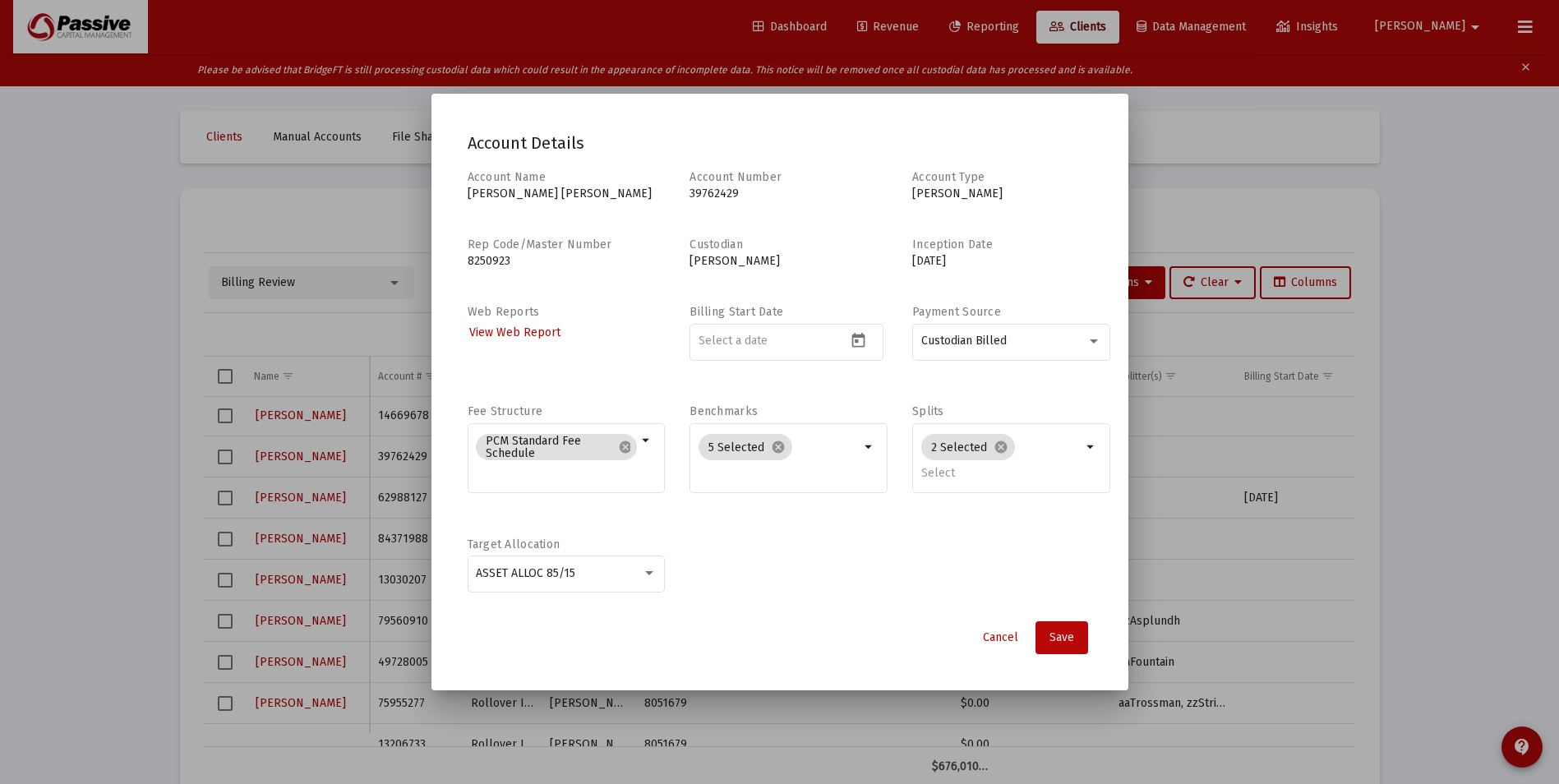
click at [1060, 638] on span "Save" at bounding box center [1062, 637] width 25 height 14
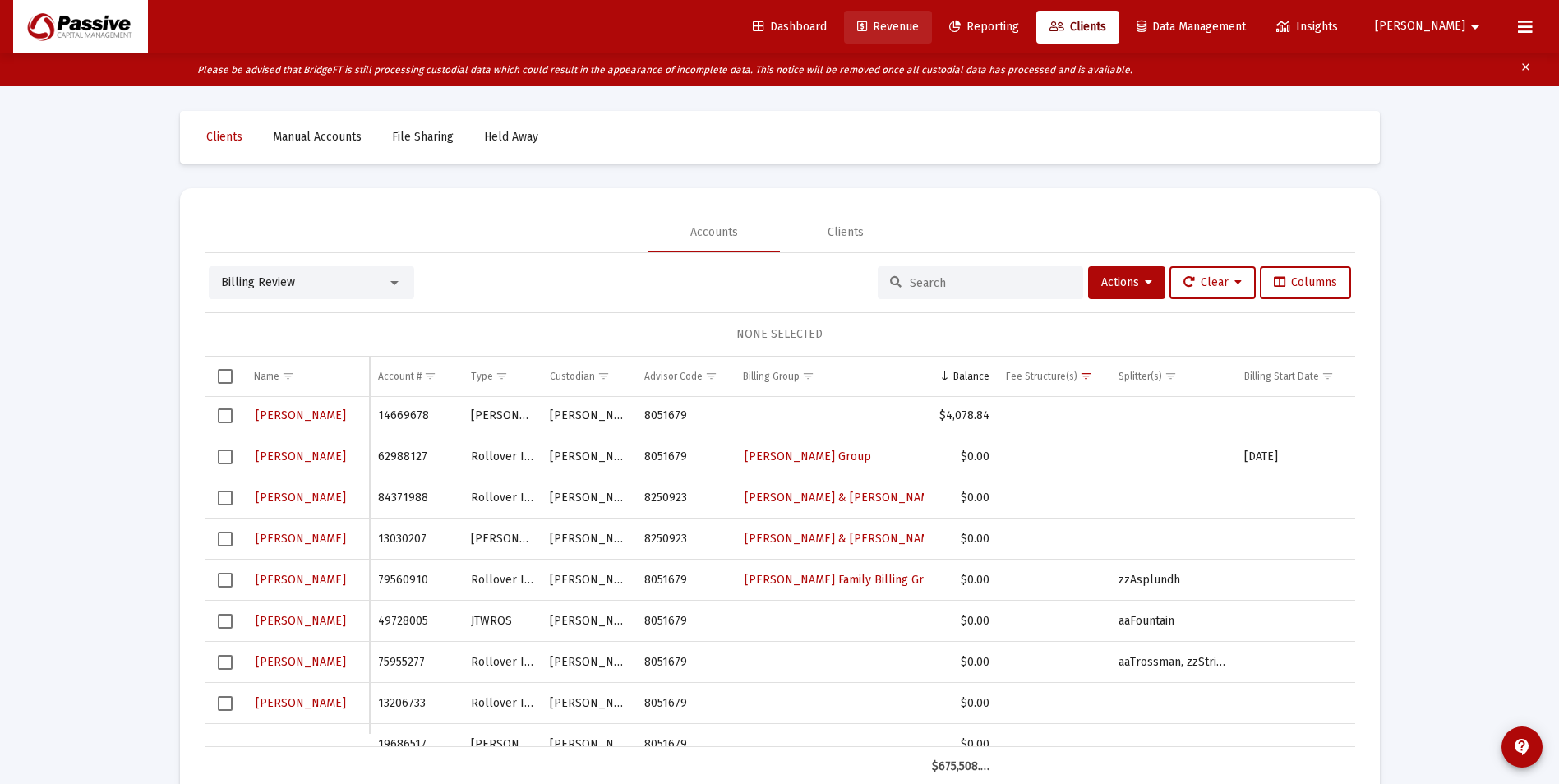
click at [919, 30] on span "Revenue" at bounding box center [888, 26] width 62 height 14
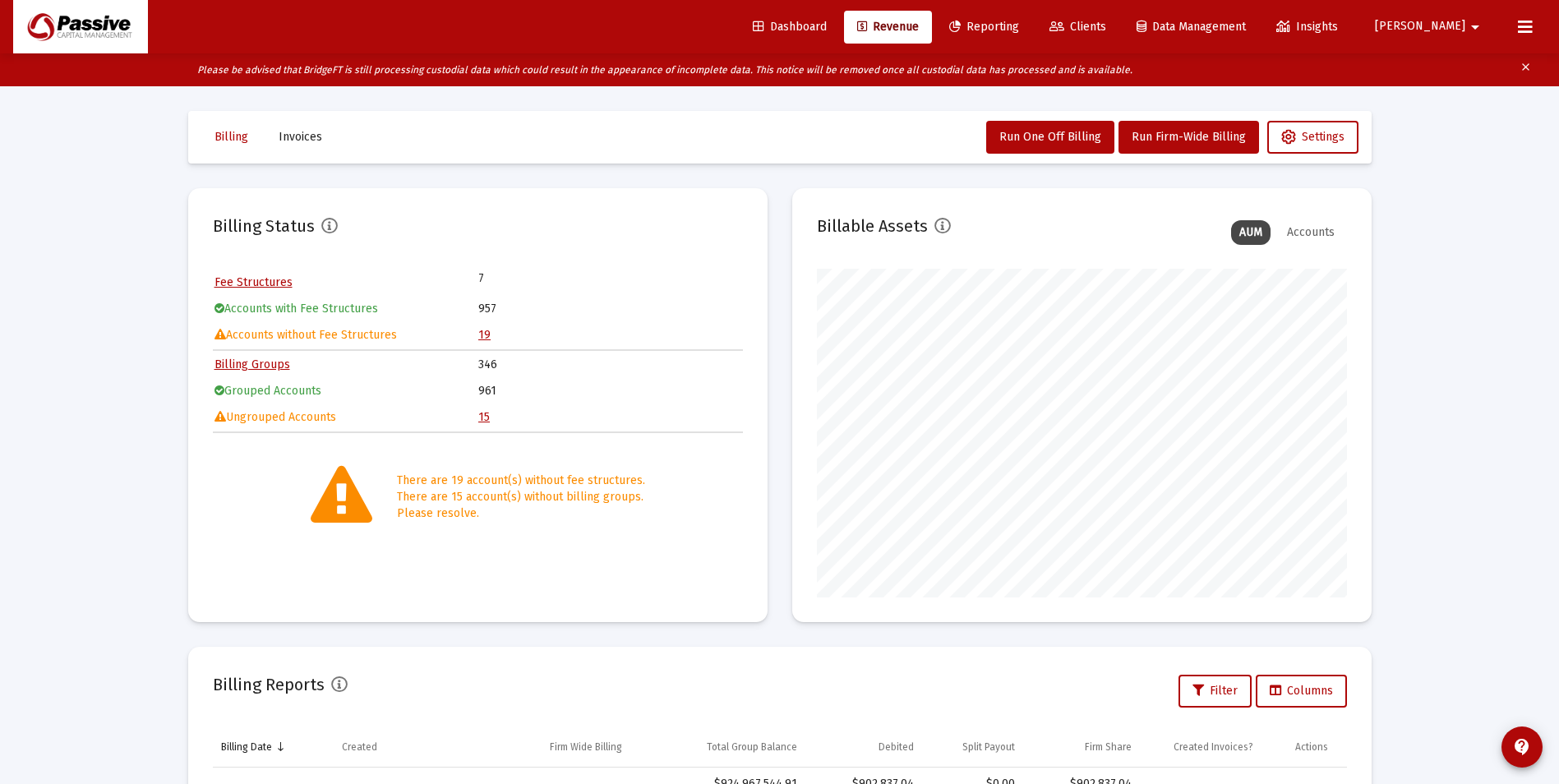
click at [478, 418] on link "15" at bounding box center [484, 416] width 12 height 14
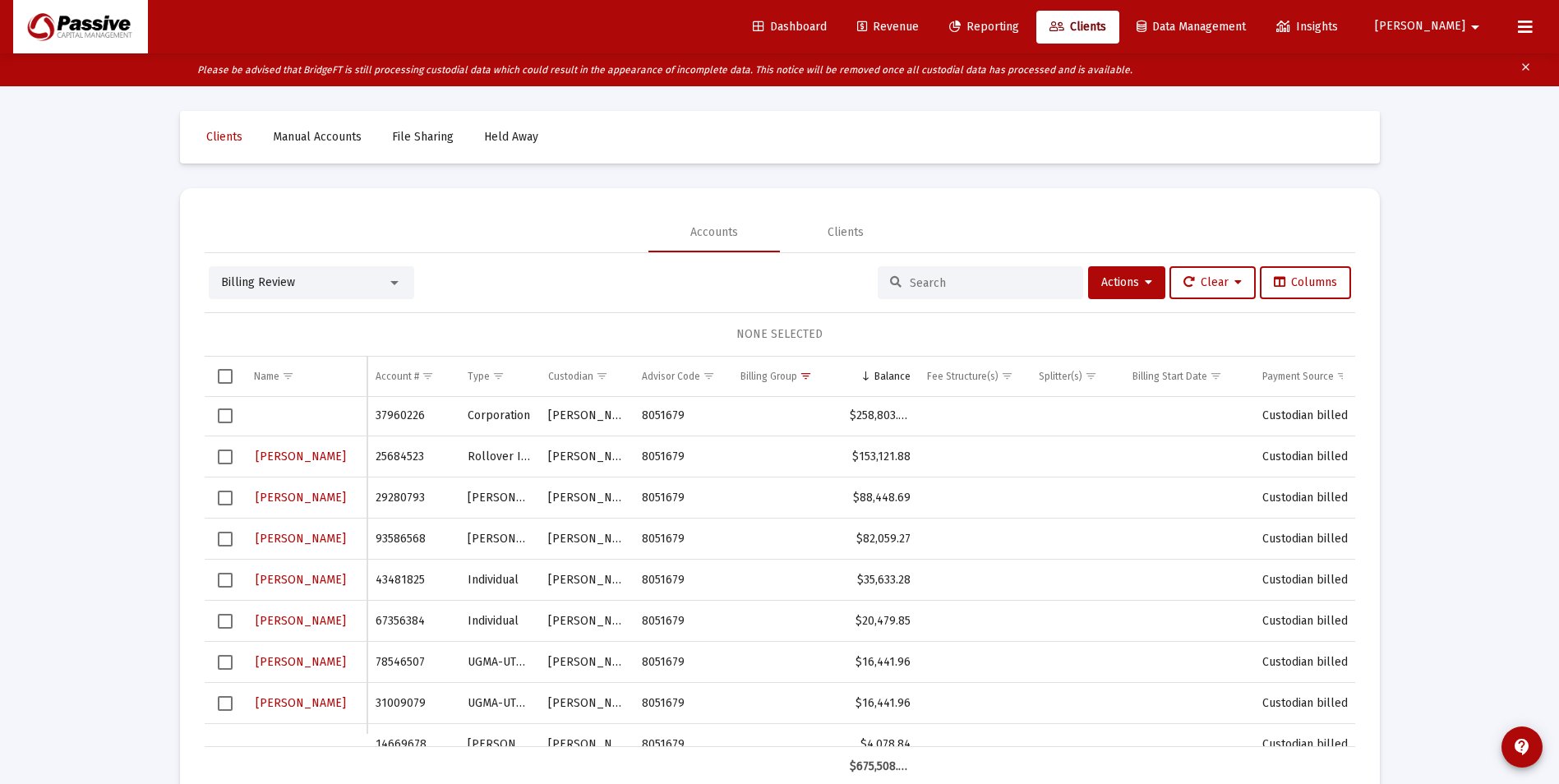
click at [932, 38] on link "Revenue" at bounding box center [888, 27] width 88 height 33
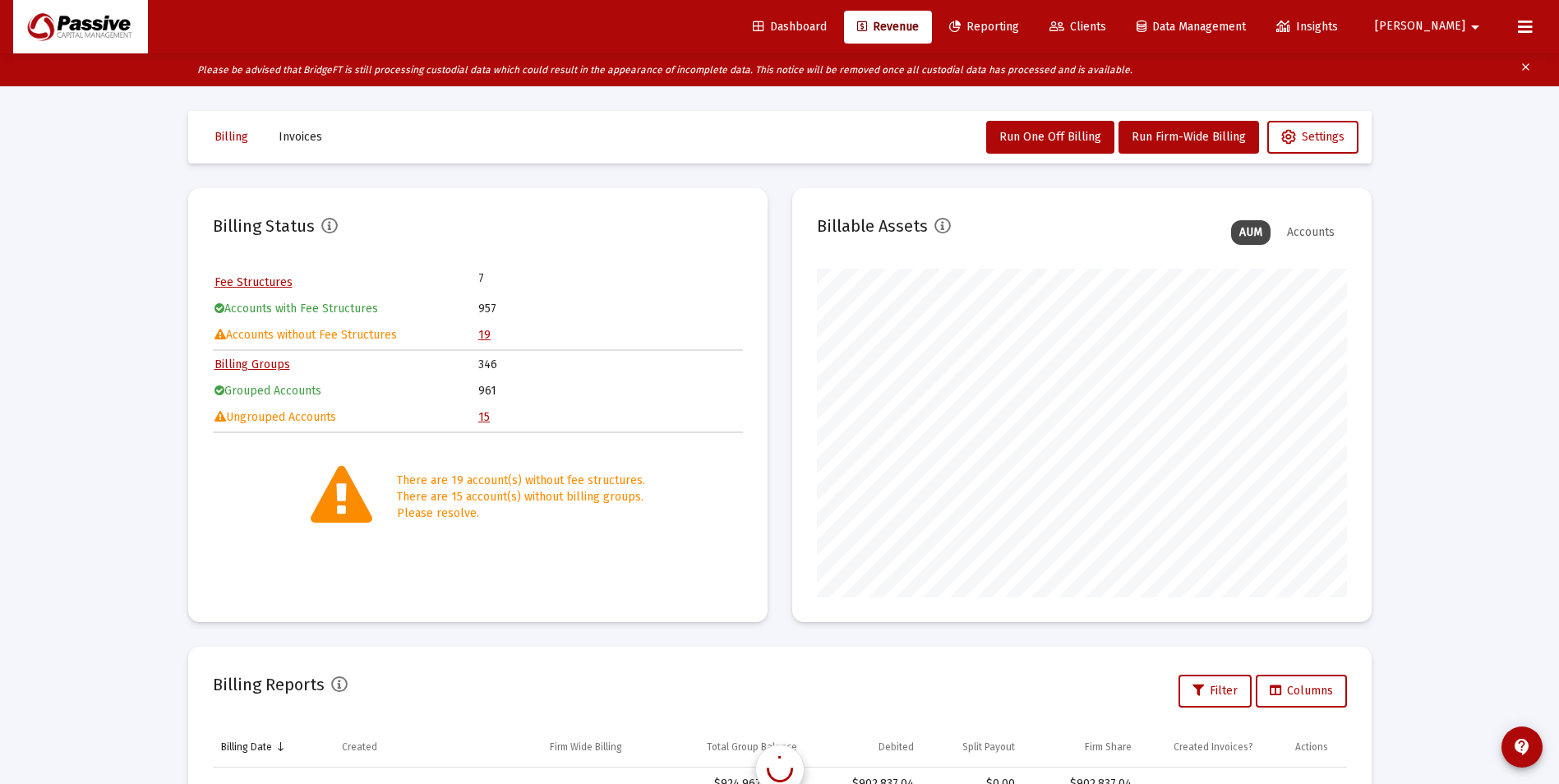
click at [1107, 30] on span "Clients" at bounding box center [1078, 26] width 57 height 14
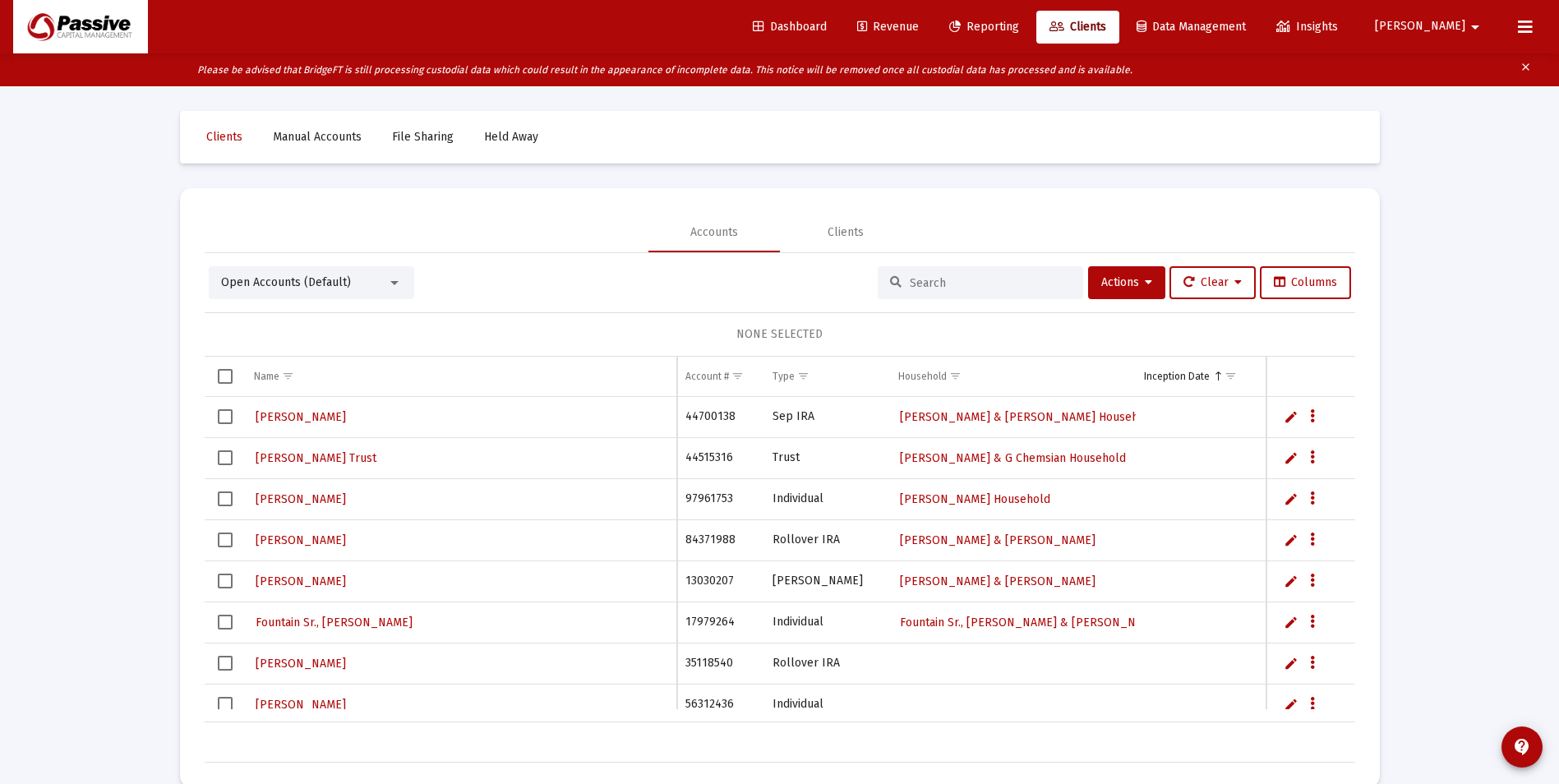
click at [957, 271] on div at bounding box center [981, 283] width 206 height 33
click at [965, 282] on input at bounding box center [991, 283] width 161 height 14
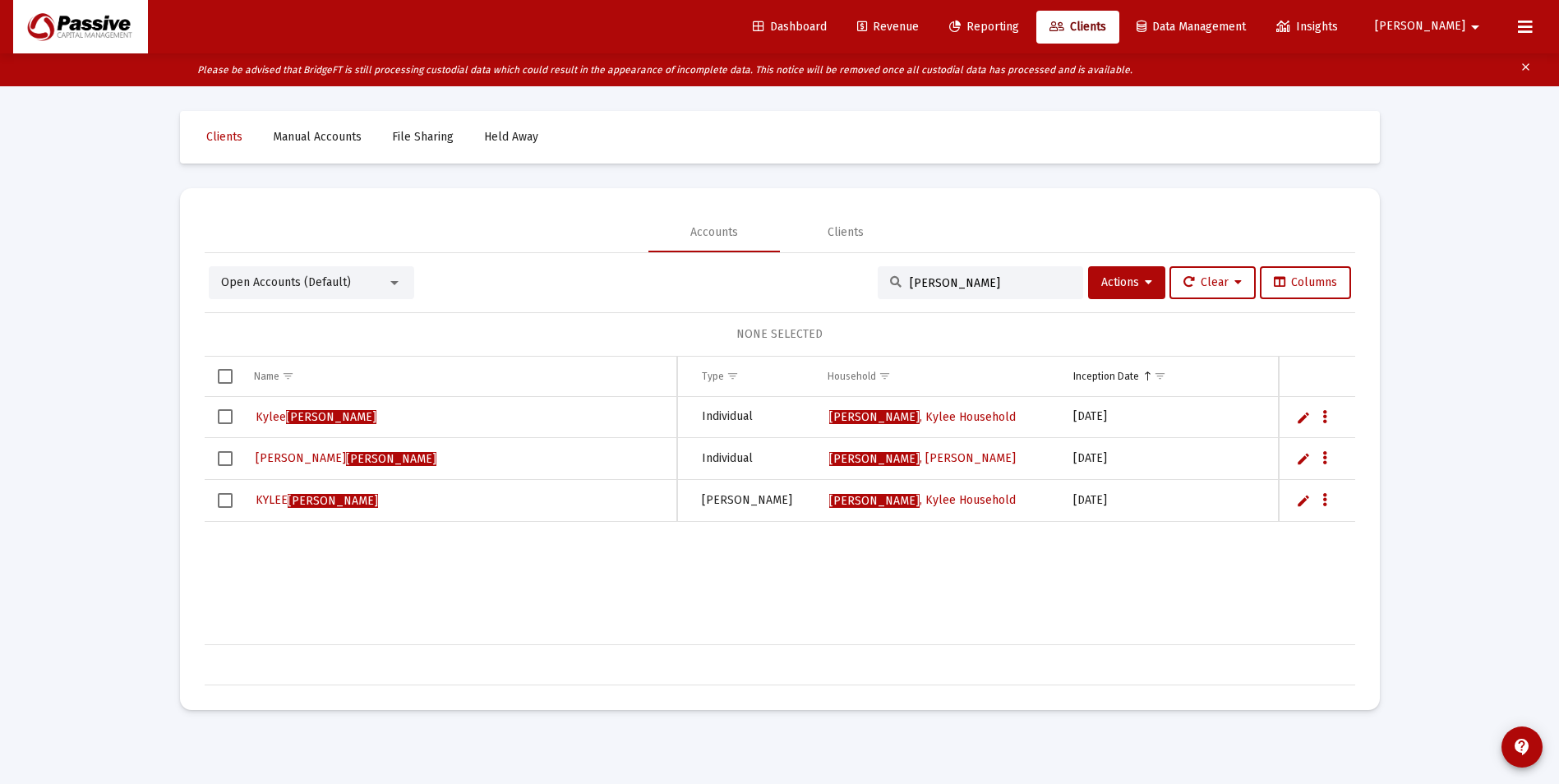
type input "[PERSON_NAME]"
click at [313, 499] on span "[PERSON_NAME]" at bounding box center [333, 500] width 90 height 14
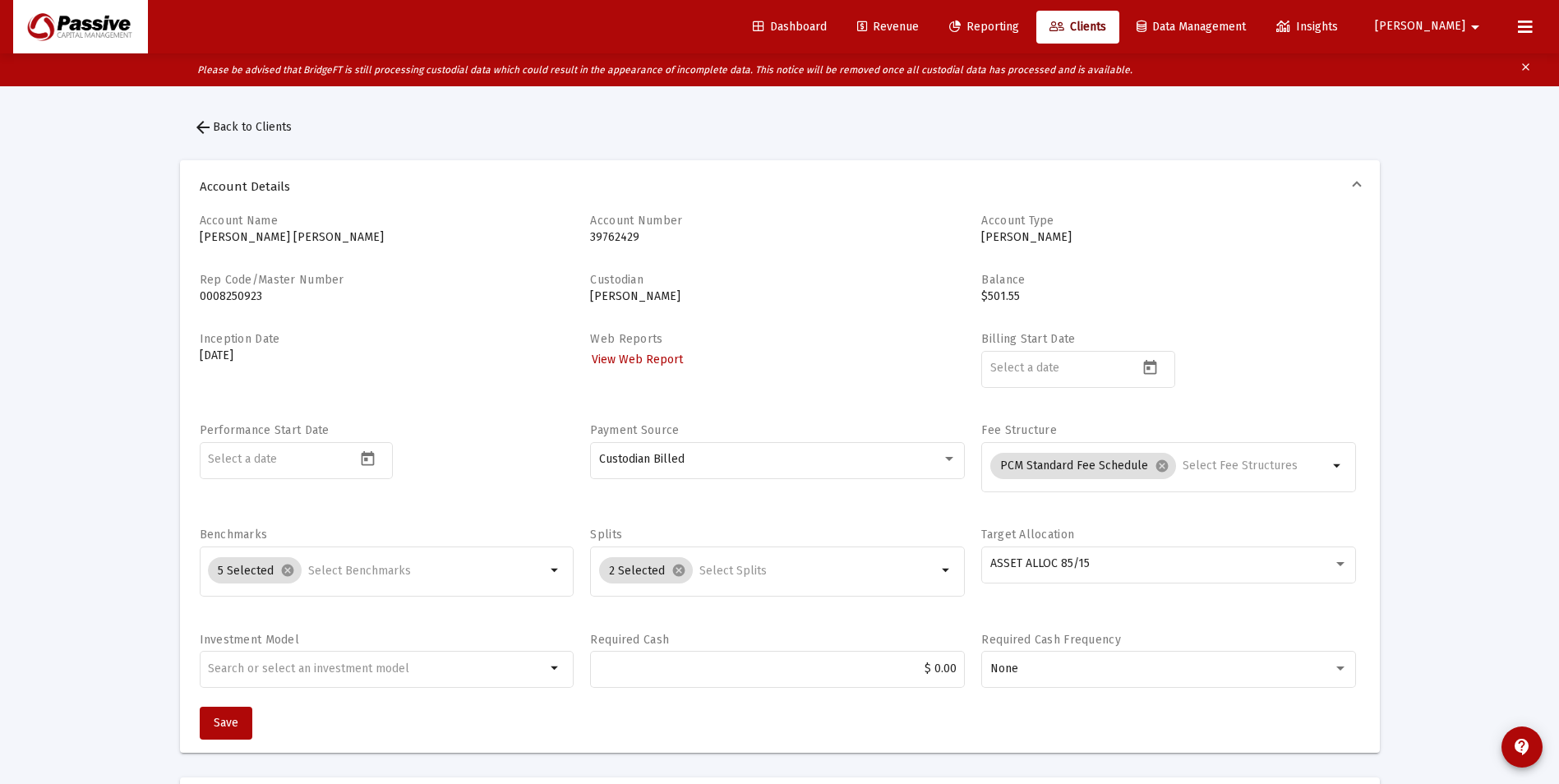
click at [195, 129] on mat-icon "arrow_back" at bounding box center [203, 128] width 20 height 20
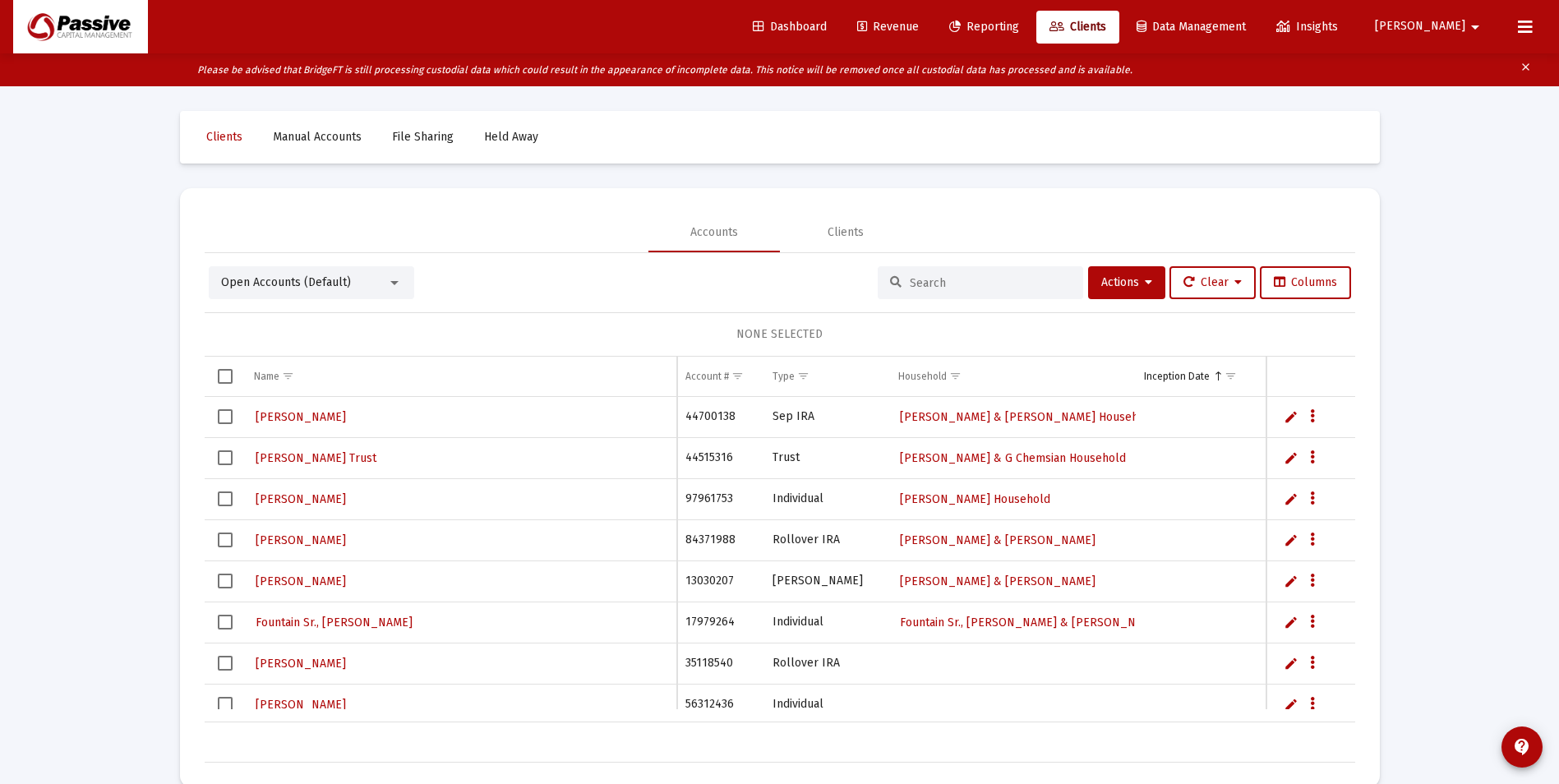
click at [300, 284] on span "Open Accounts (Default)" at bounding box center [286, 282] width 130 height 14
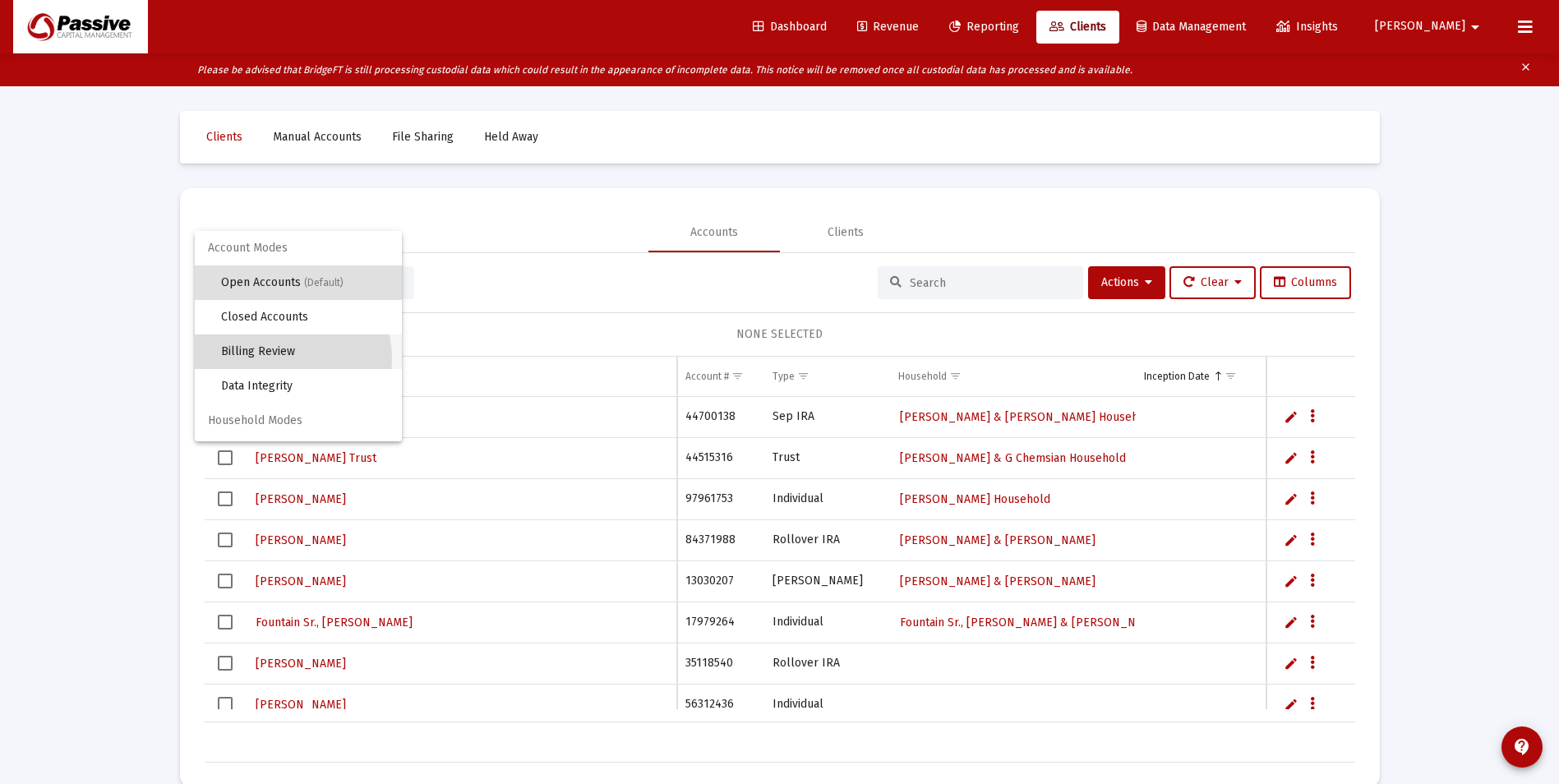
click at [285, 359] on span "Billing Review" at bounding box center [305, 352] width 168 height 35
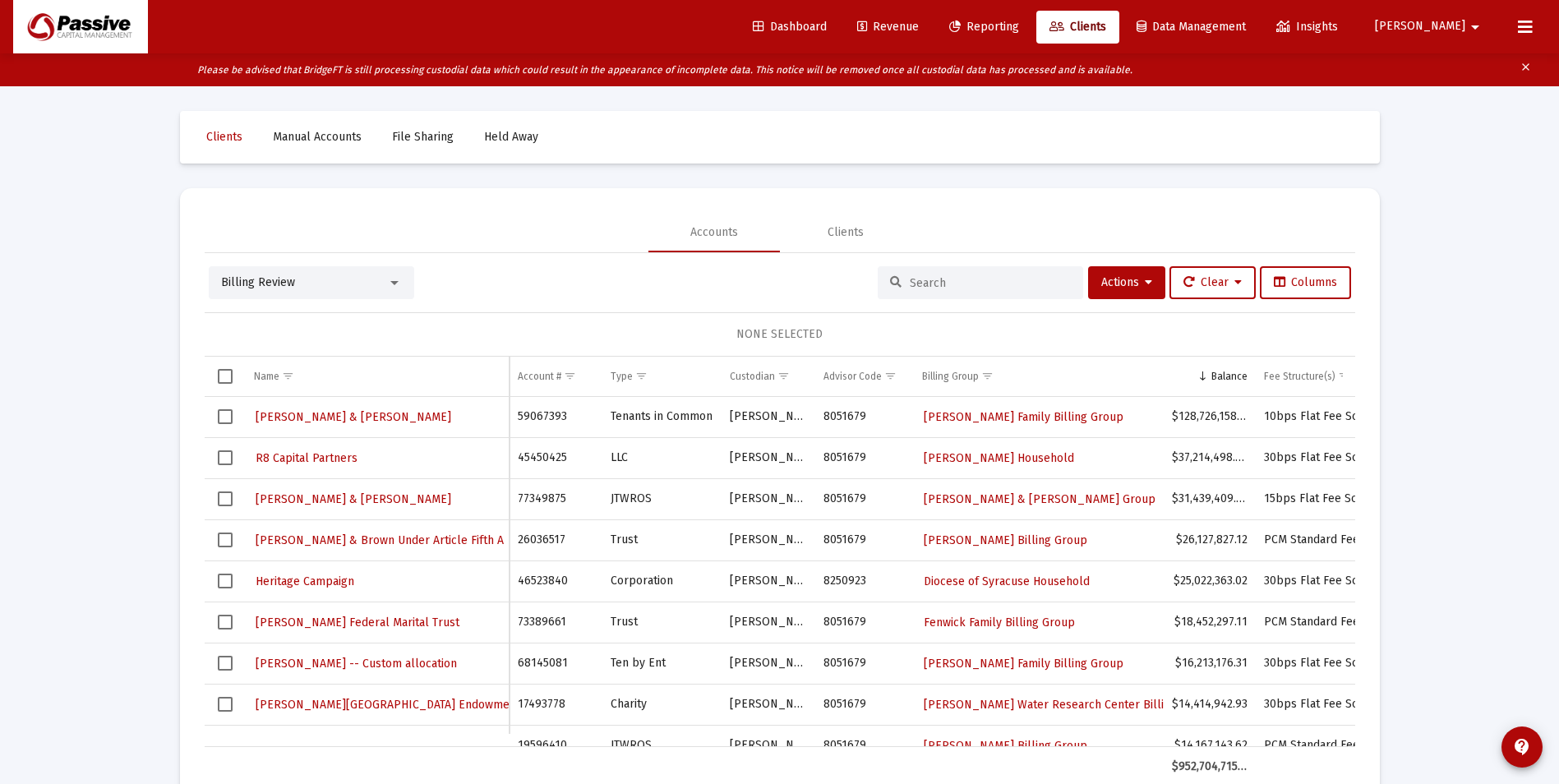
click at [962, 285] on input at bounding box center [991, 283] width 161 height 14
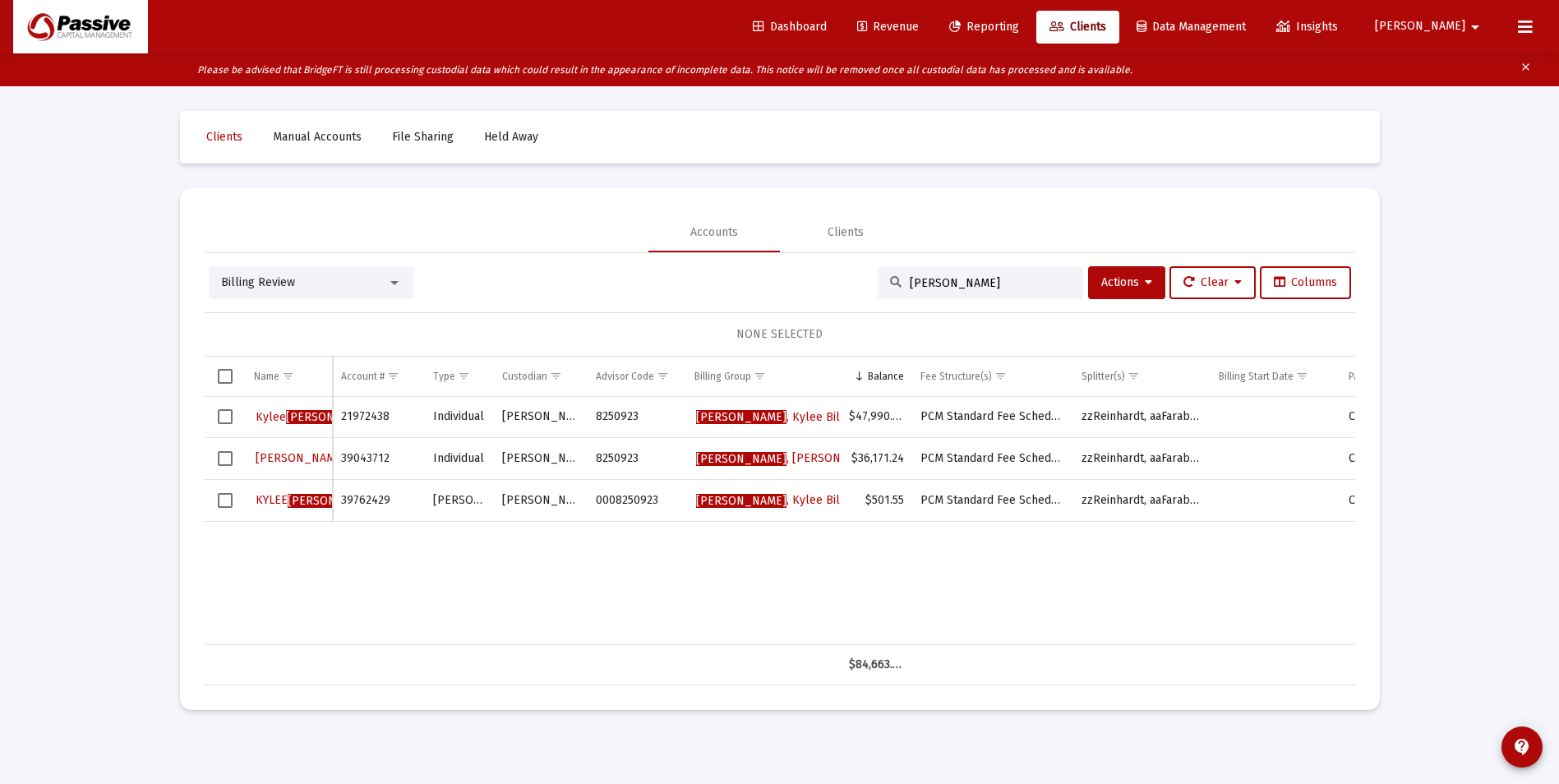
type input "[PERSON_NAME]"
click at [919, 30] on span "Revenue" at bounding box center [888, 26] width 62 height 14
